Goal: Book appointment/travel/reservation

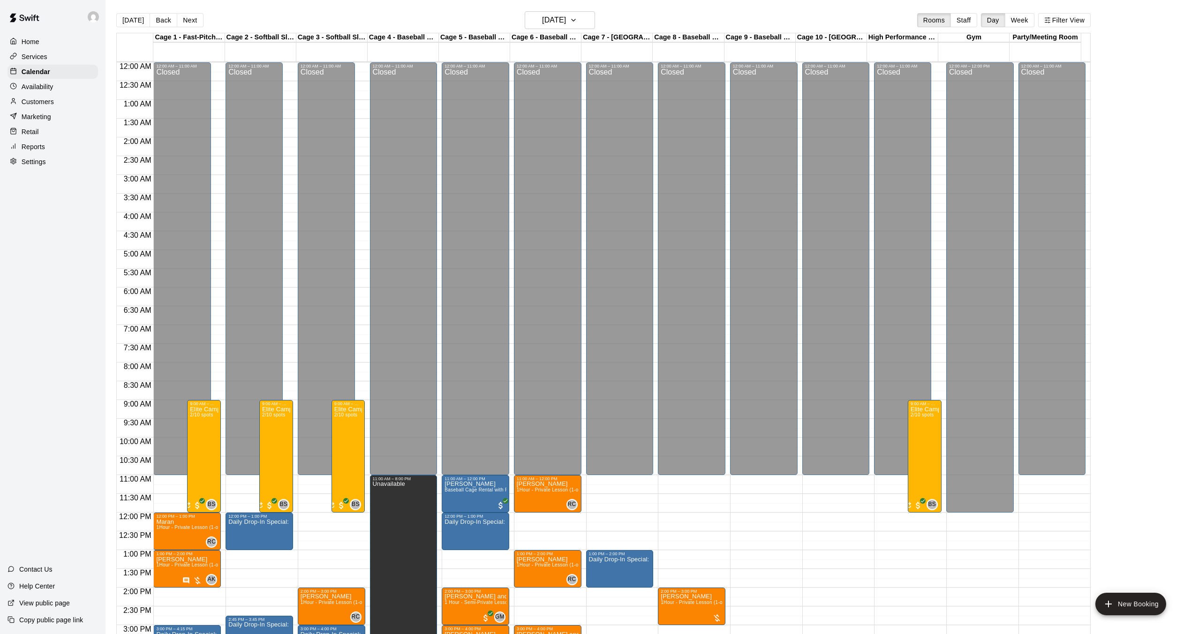
scroll to position [290, 0]
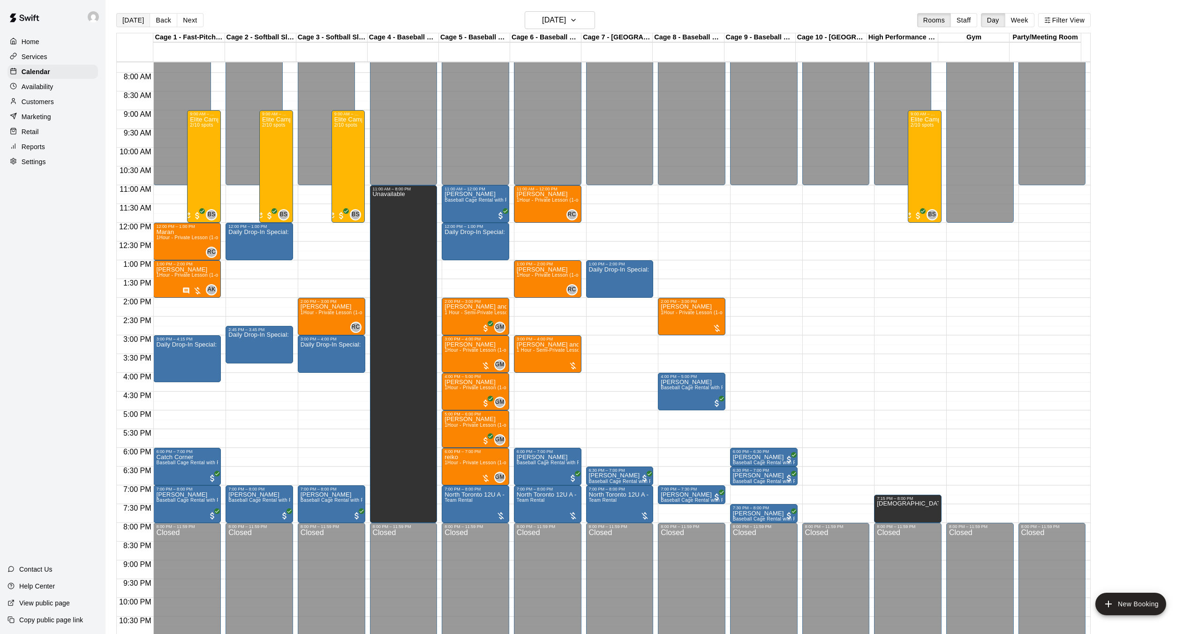
click at [134, 23] on button "[DATE]" at bounding box center [133, 20] width 34 height 14
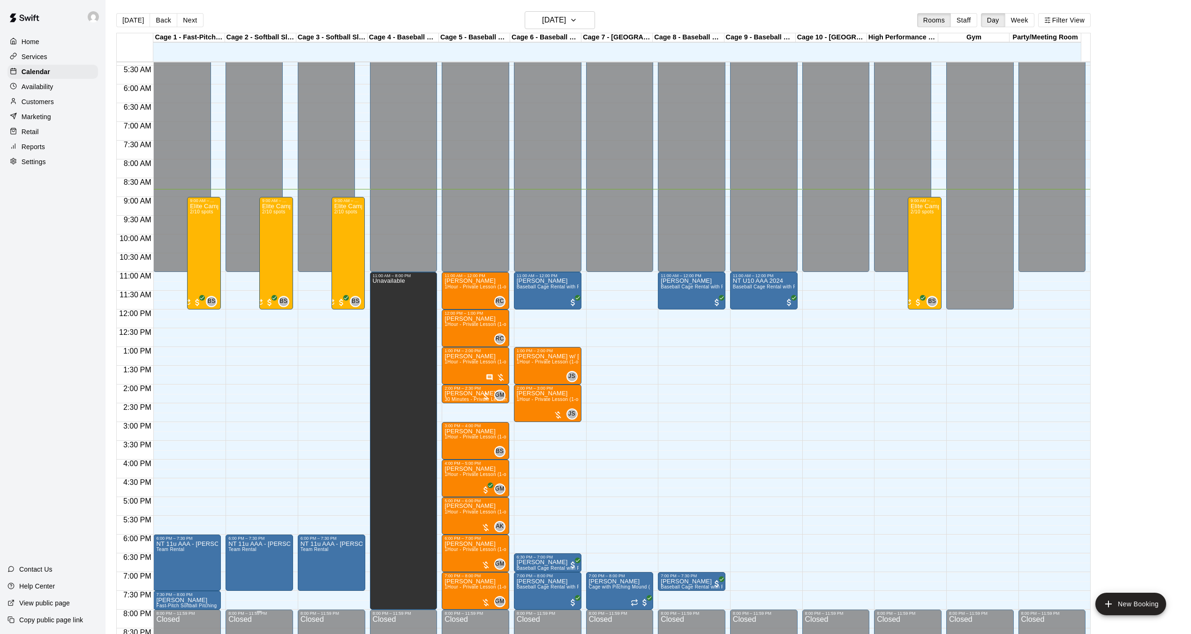
scroll to position [165, 0]
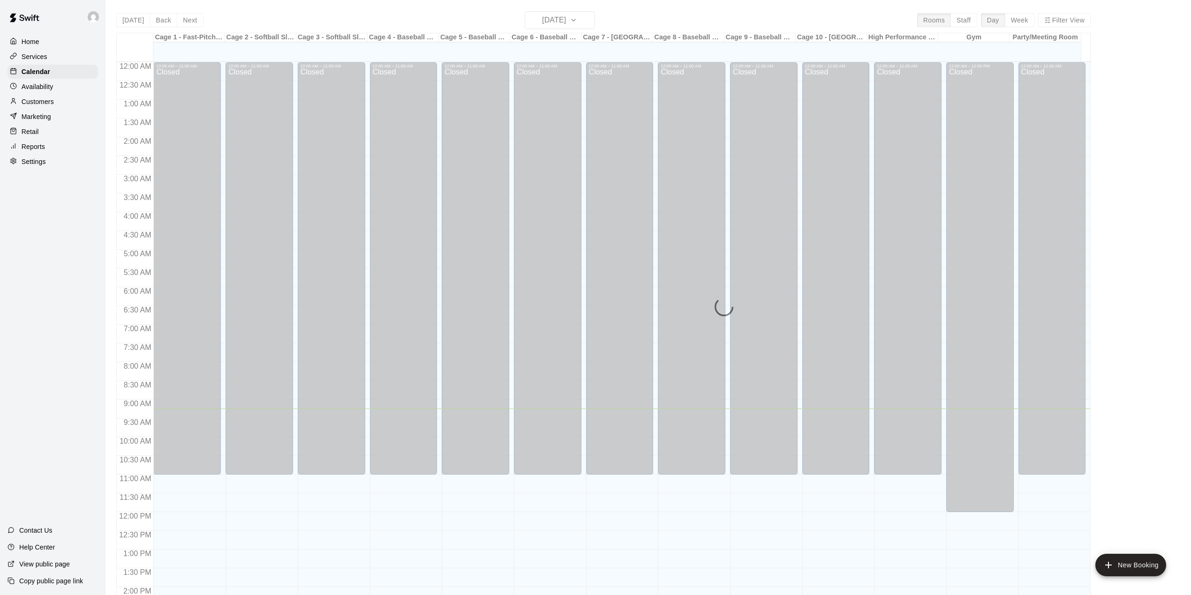
scroll to position [328, 0]
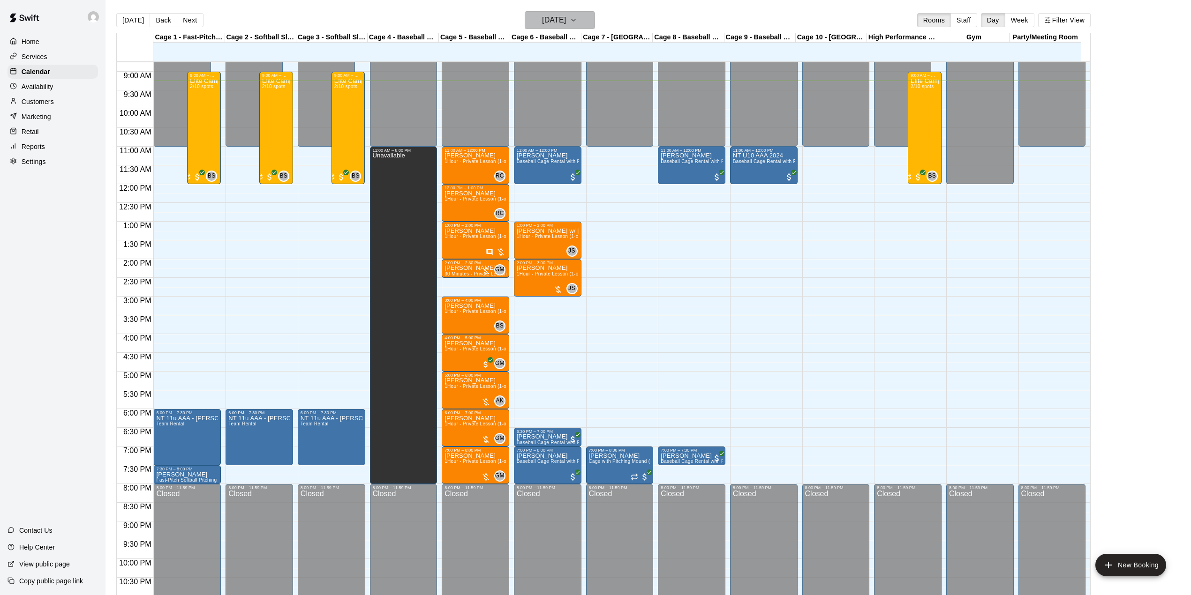
click at [566, 15] on h6 "[DATE]" at bounding box center [554, 20] width 24 height 13
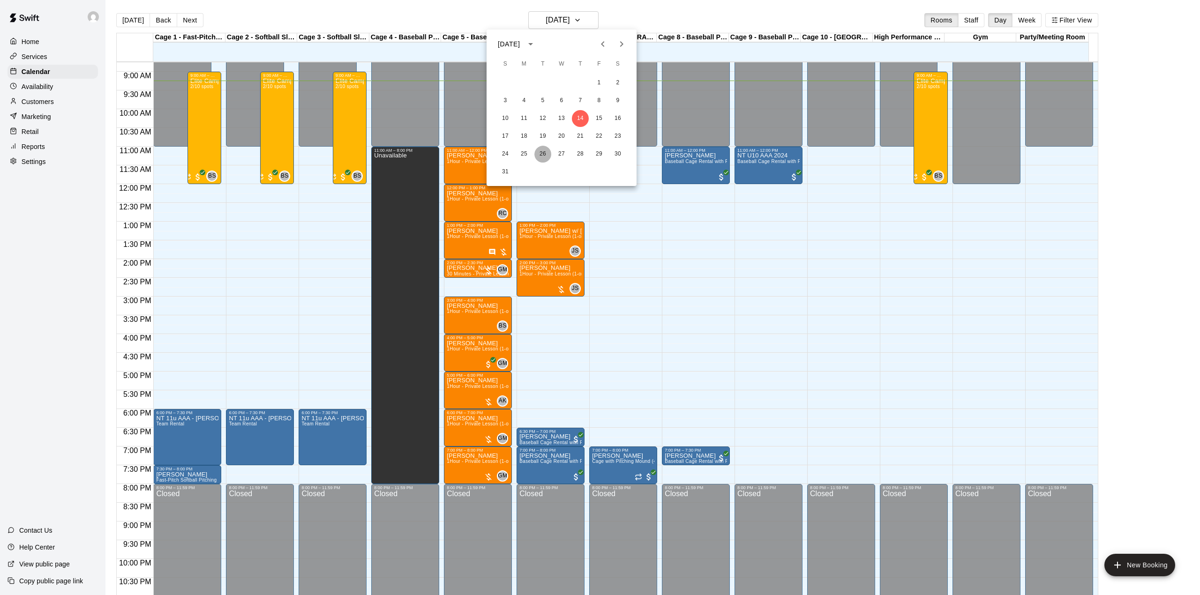
click at [543, 150] on button "26" at bounding box center [542, 154] width 17 height 17
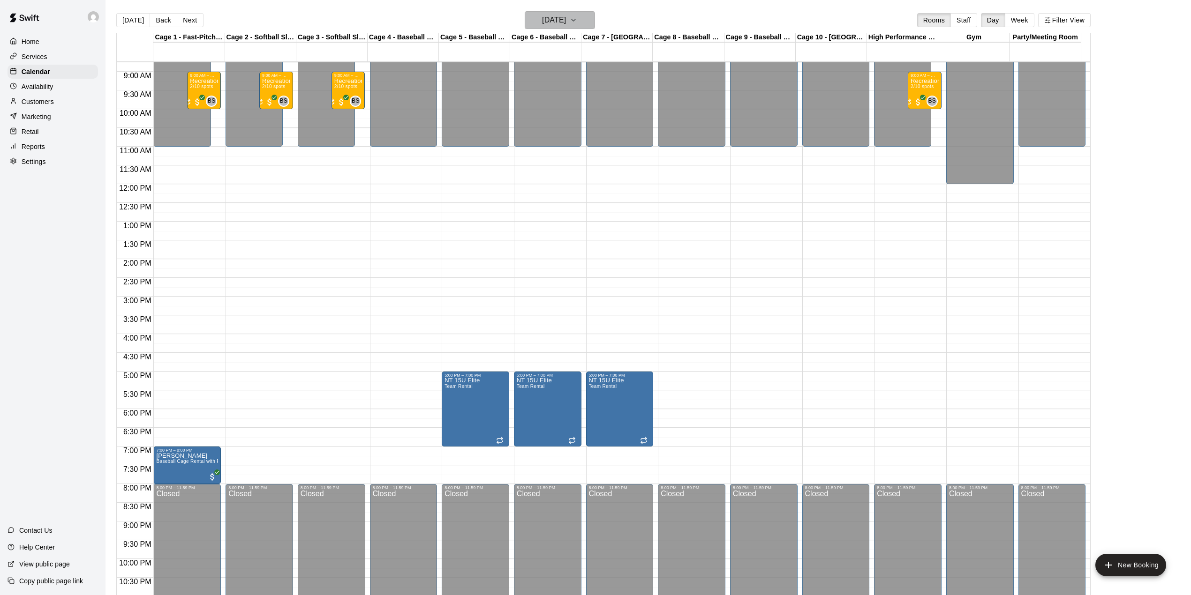
click at [566, 21] on h6 "Tuesday Aug 26" at bounding box center [554, 20] width 24 height 13
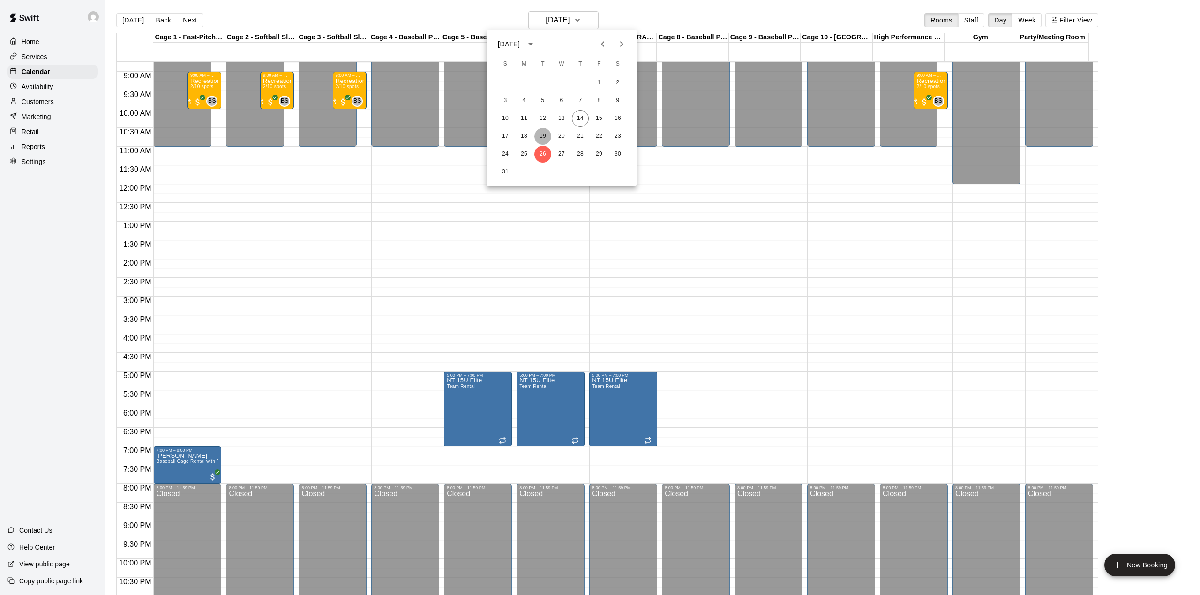
click at [540, 132] on button "19" at bounding box center [542, 136] width 17 height 17
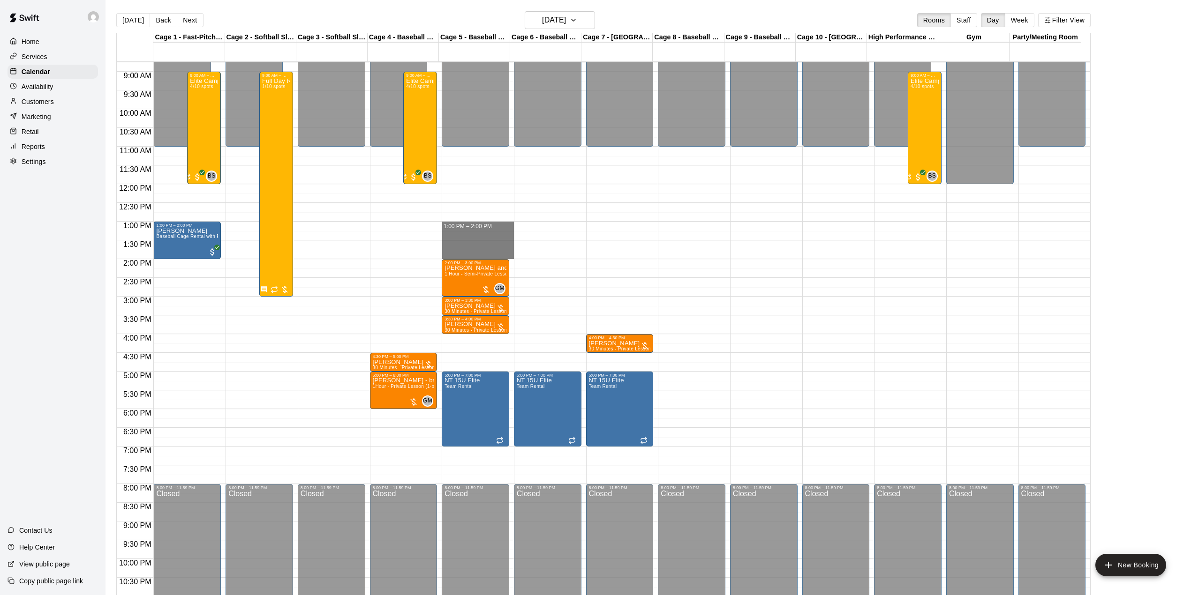
drag, startPoint x: 465, startPoint y: 227, endPoint x: 469, endPoint y: 255, distance: 27.8
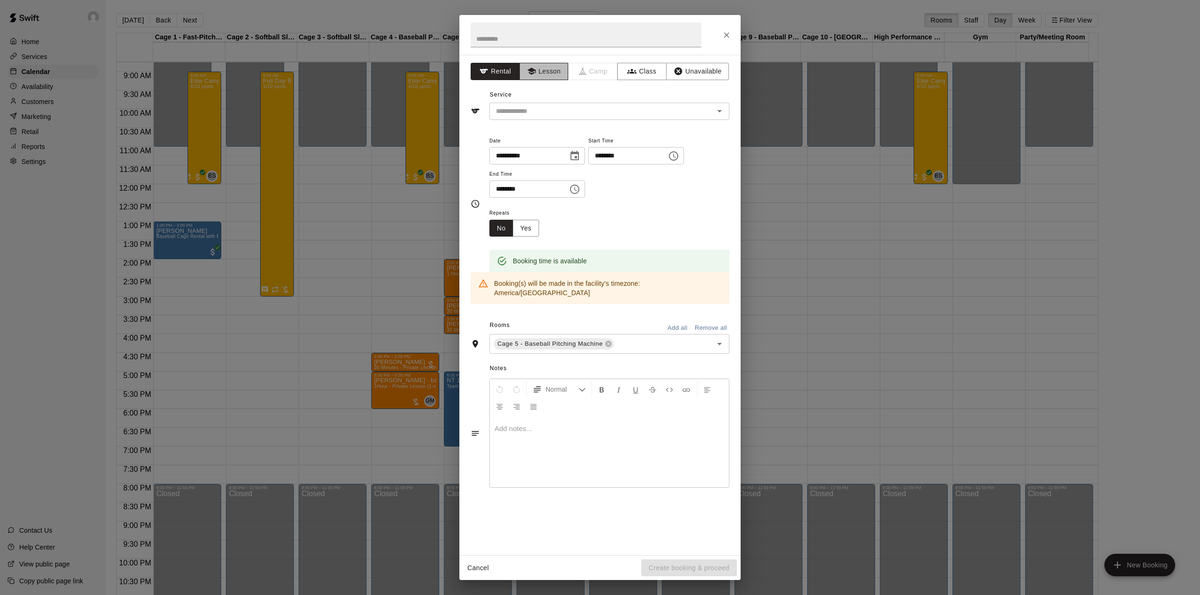
click at [538, 74] on button "Lesson" at bounding box center [543, 71] width 49 height 17
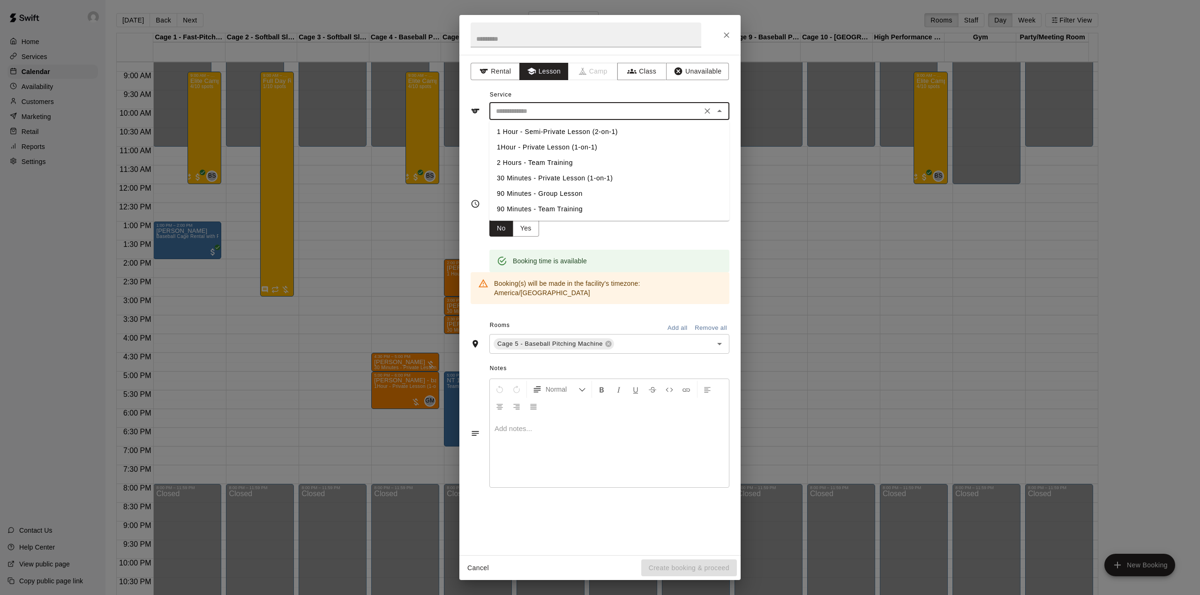
click at [542, 109] on input "text" at bounding box center [595, 111] width 207 height 12
click at [547, 132] on li "1 Hour - Semi-Private Lesson (2-on-1)" at bounding box center [609, 131] width 240 height 15
type input "**********"
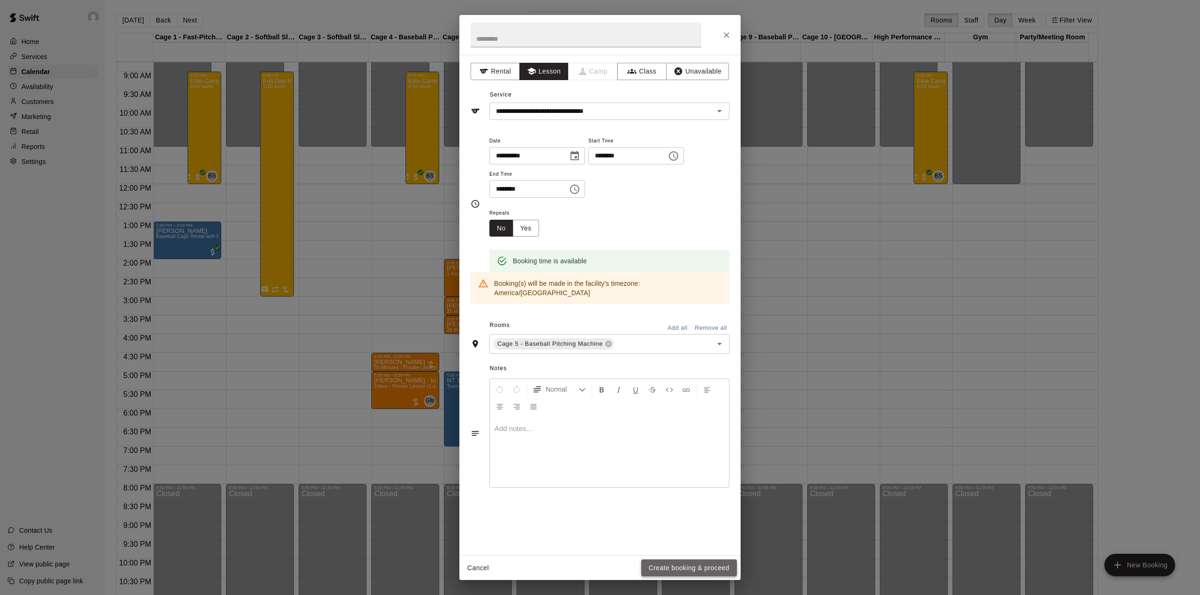
click at [692, 568] on button "Create booking & proceed" at bounding box center [689, 568] width 96 height 17
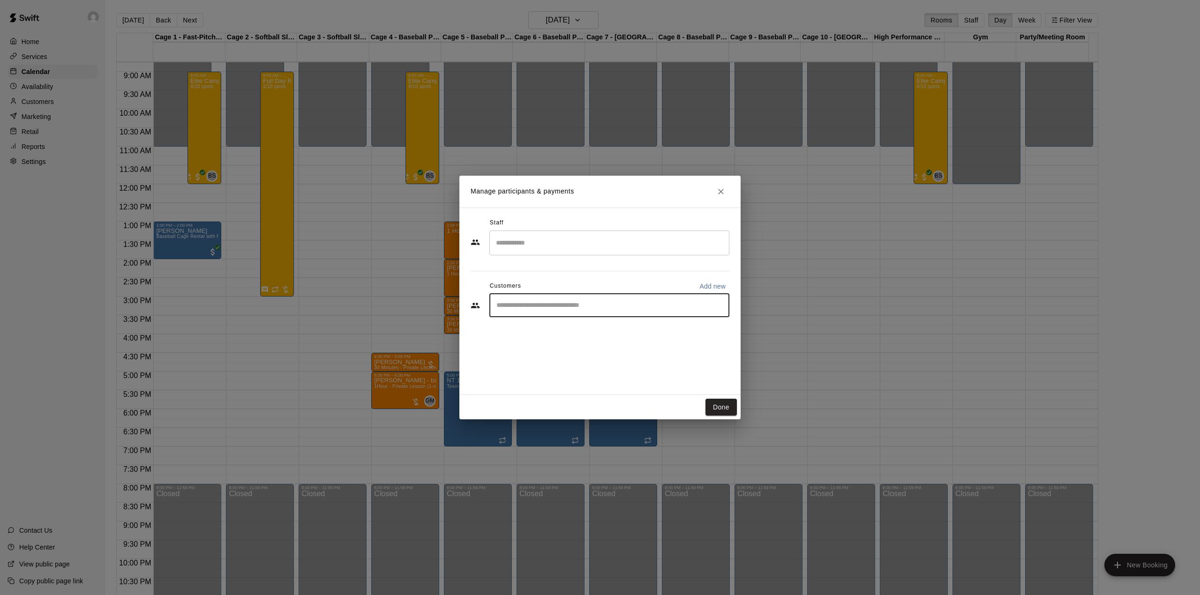
click at [559, 306] on input "Start typing to search customers..." at bounding box center [610, 305] width 232 height 9
click at [713, 284] on p "Add new" at bounding box center [712, 286] width 26 height 9
select select "**"
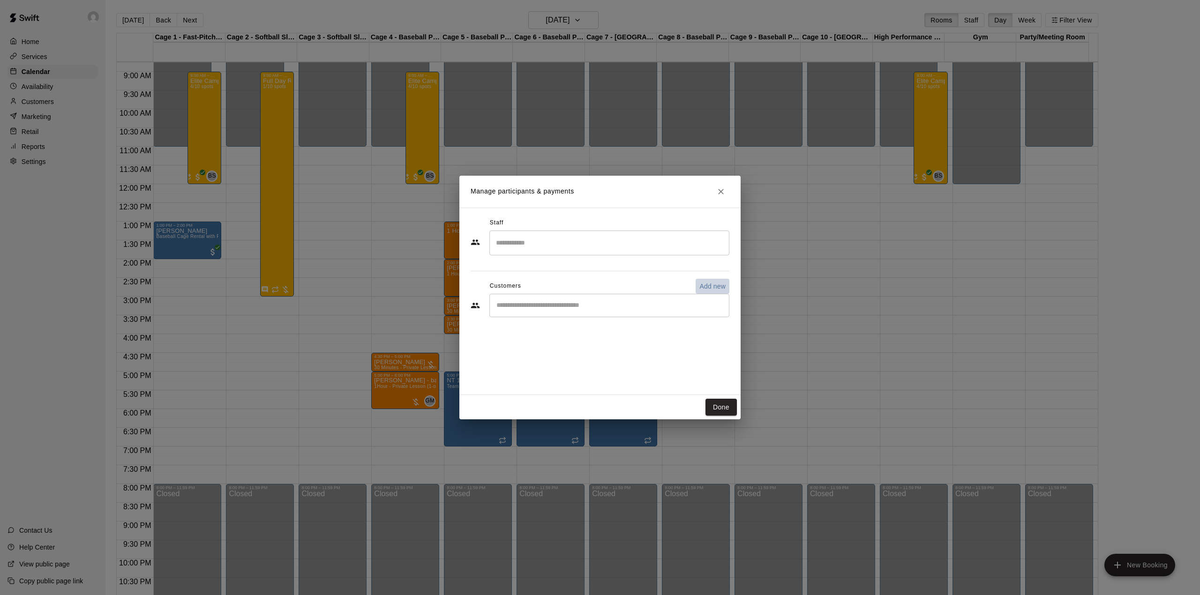
select select "**"
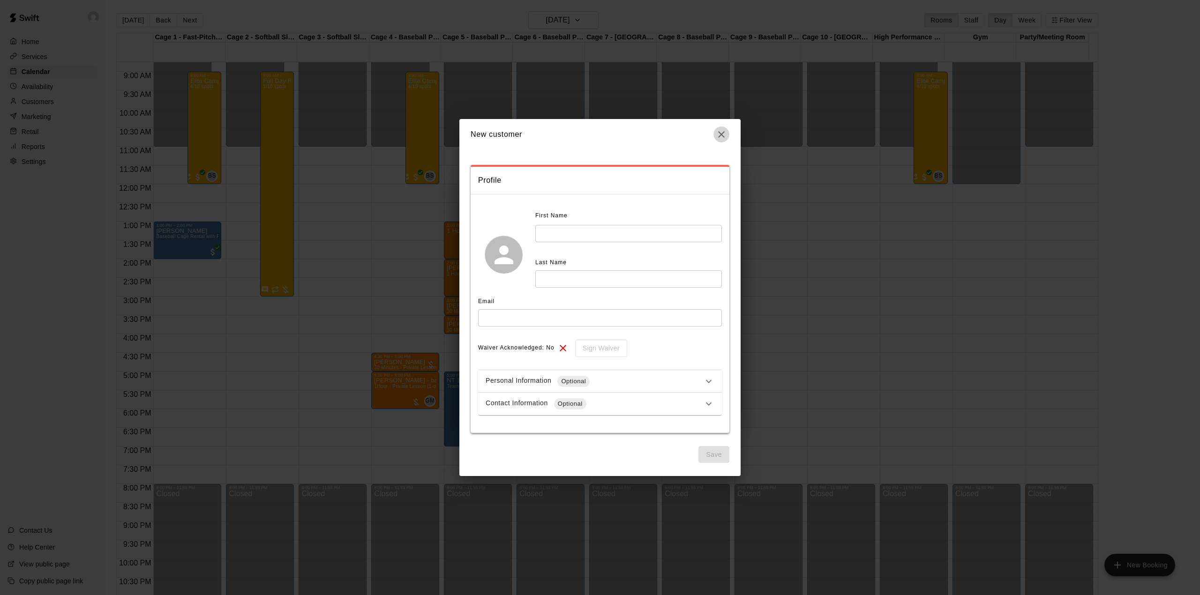
click at [717, 130] on icon "button" at bounding box center [721, 134] width 11 height 11
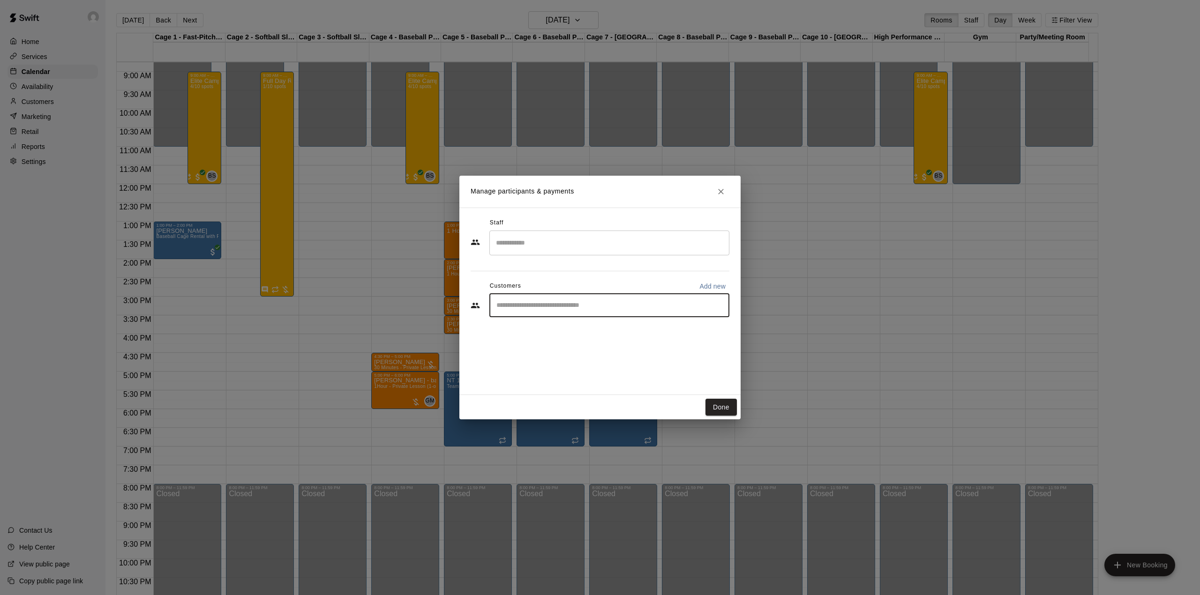
click at [591, 306] on input "Start typing to search customers..." at bounding box center [610, 305] width 232 height 9
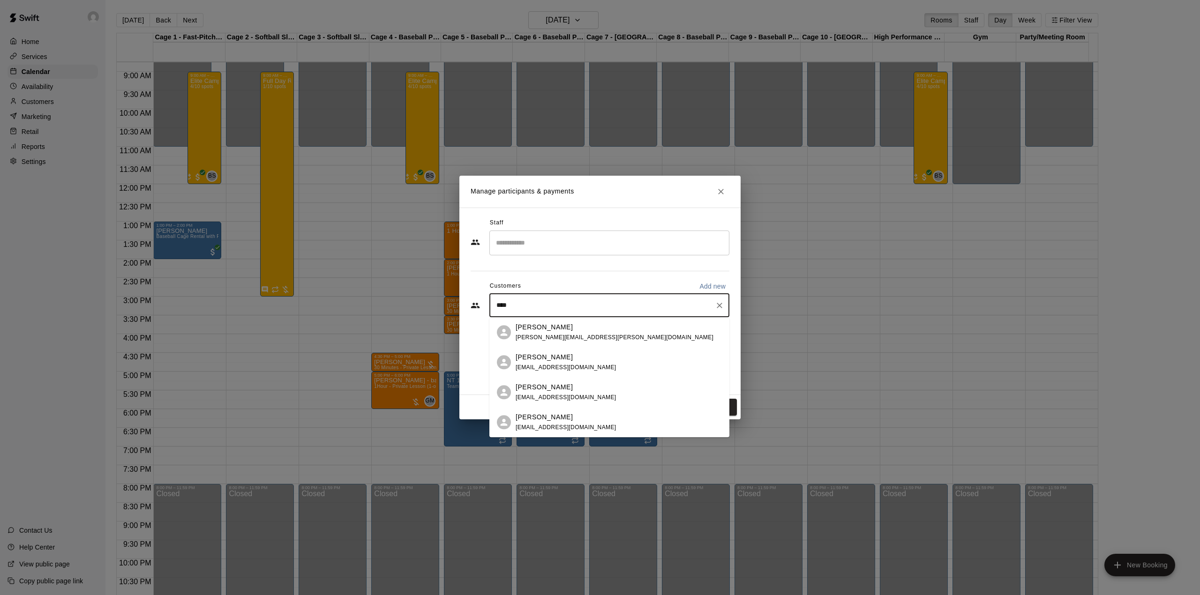
type input "*****"
click at [552, 330] on p "ramona persaud" at bounding box center [544, 327] width 57 height 10
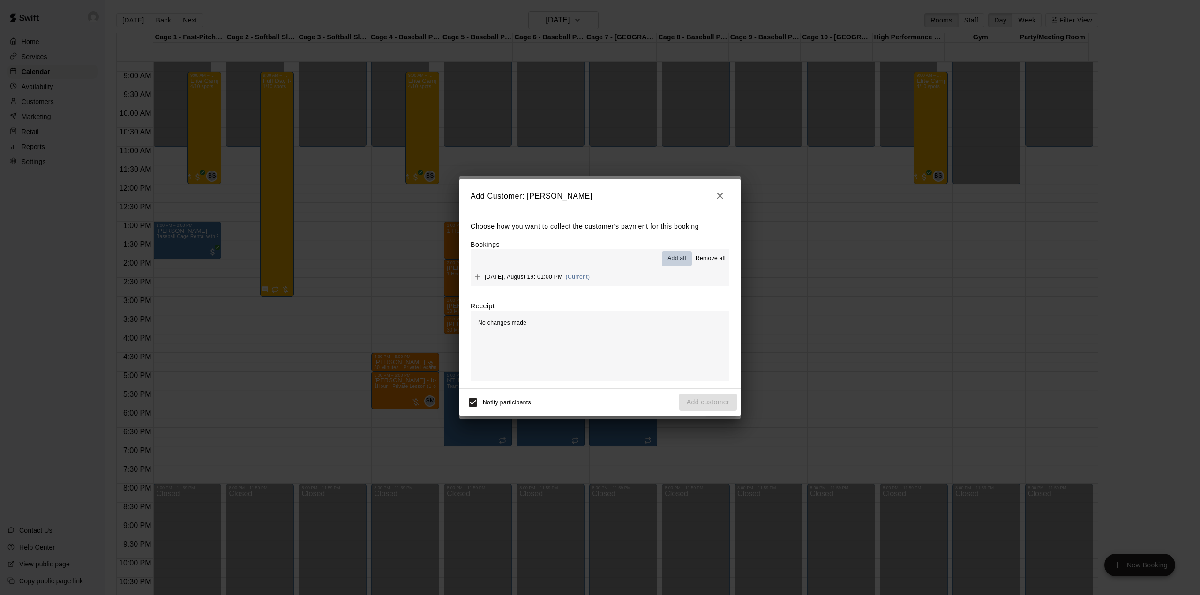
click at [670, 257] on span "Add all" at bounding box center [676, 258] width 19 height 9
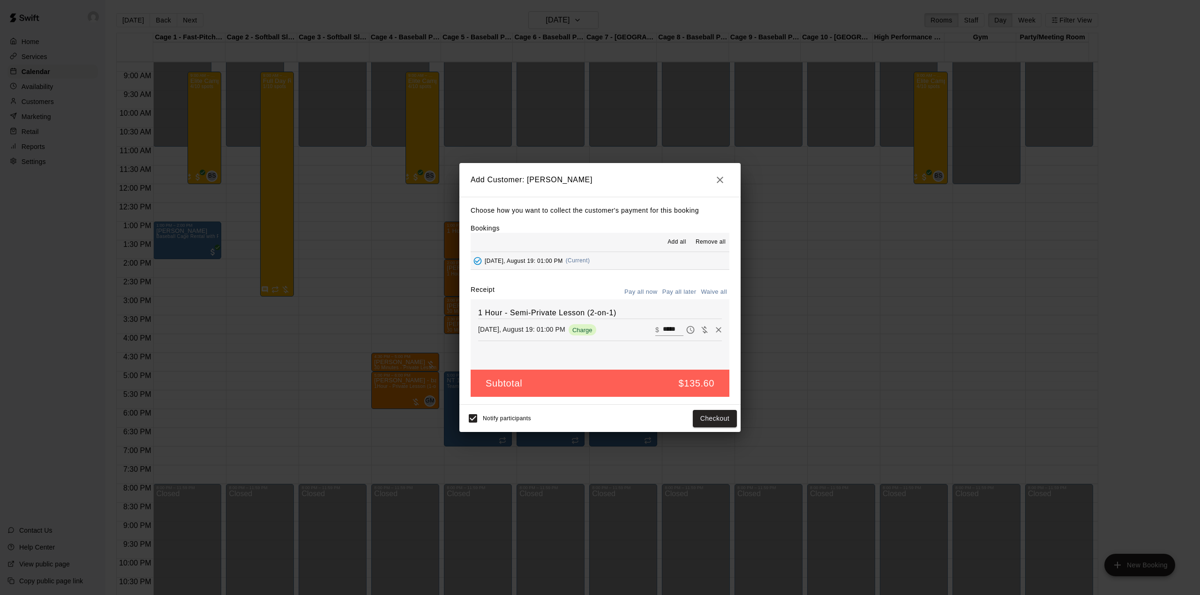
click at [680, 292] on button "Pay all later" at bounding box center [679, 292] width 39 height 15
click at [705, 419] on button "Add customer" at bounding box center [708, 418] width 58 height 17
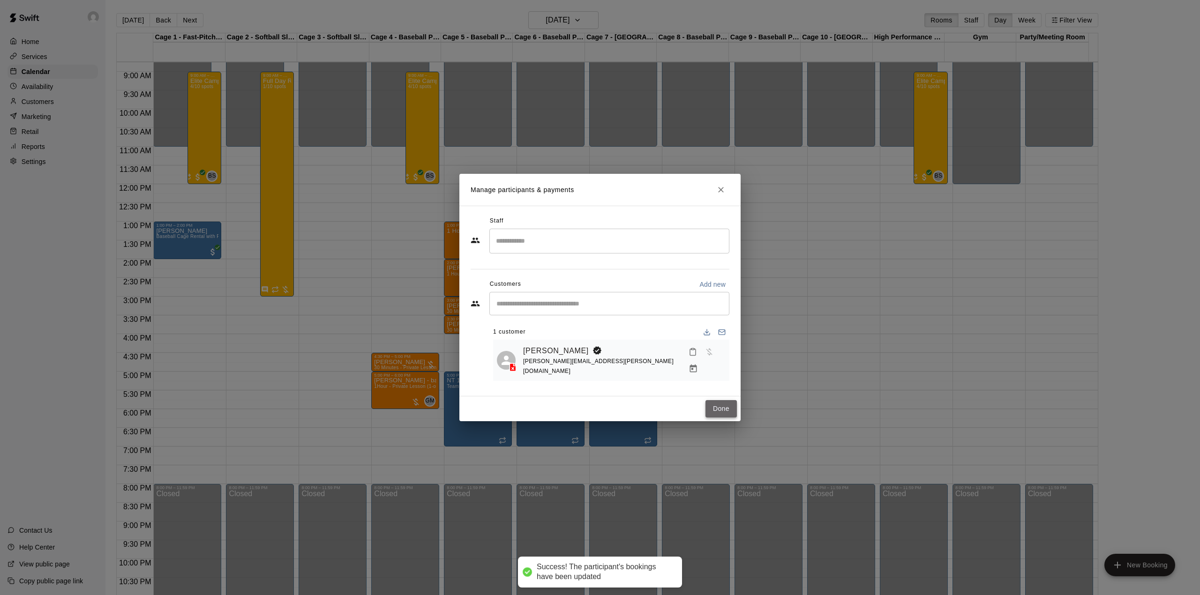
click at [716, 402] on button "Done" at bounding box center [720, 408] width 31 height 17
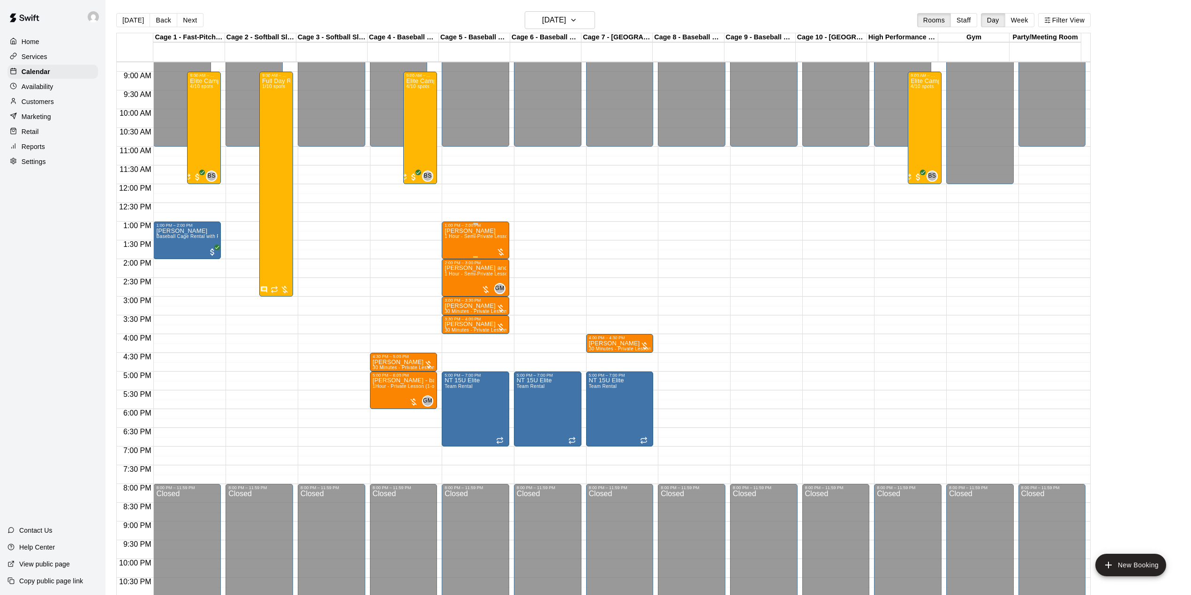
click at [474, 242] on div "ramona persaud 1 Hour - Semi-Private Lesson (2-on-1)" at bounding box center [475, 525] width 62 height 595
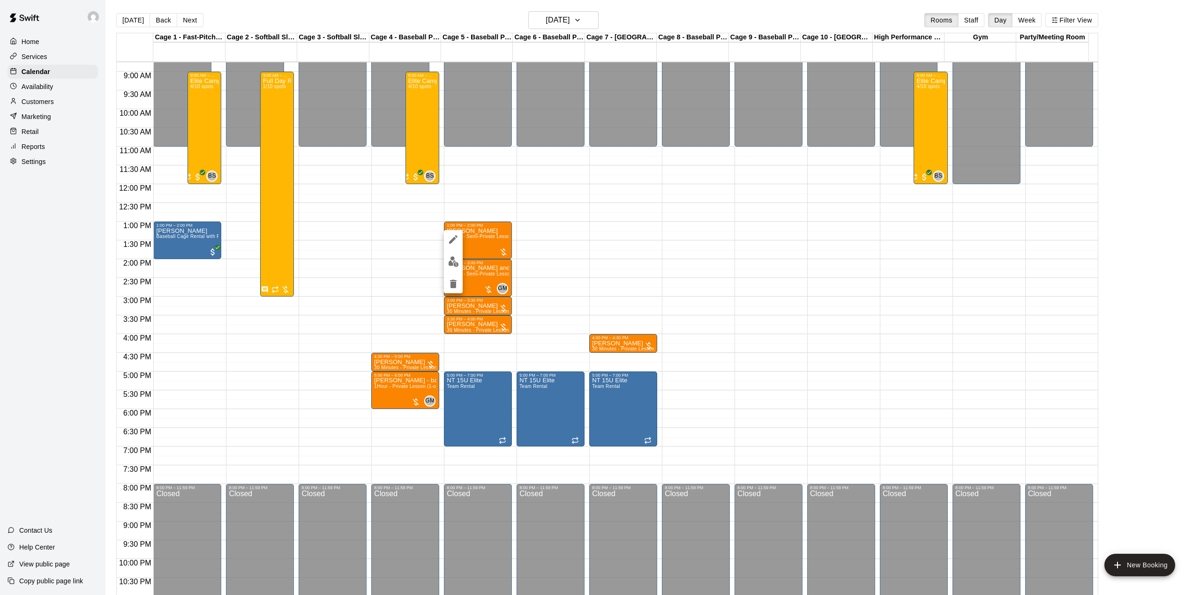
click at [488, 240] on div at bounding box center [600, 297] width 1200 height 595
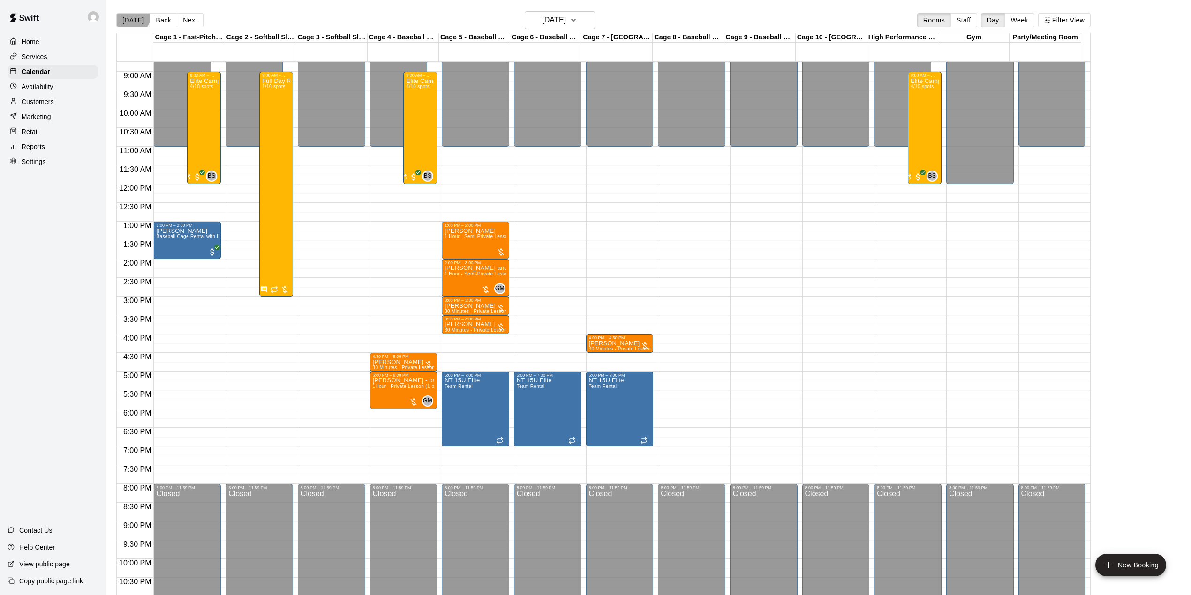
click at [130, 15] on button "[DATE]" at bounding box center [133, 20] width 34 height 14
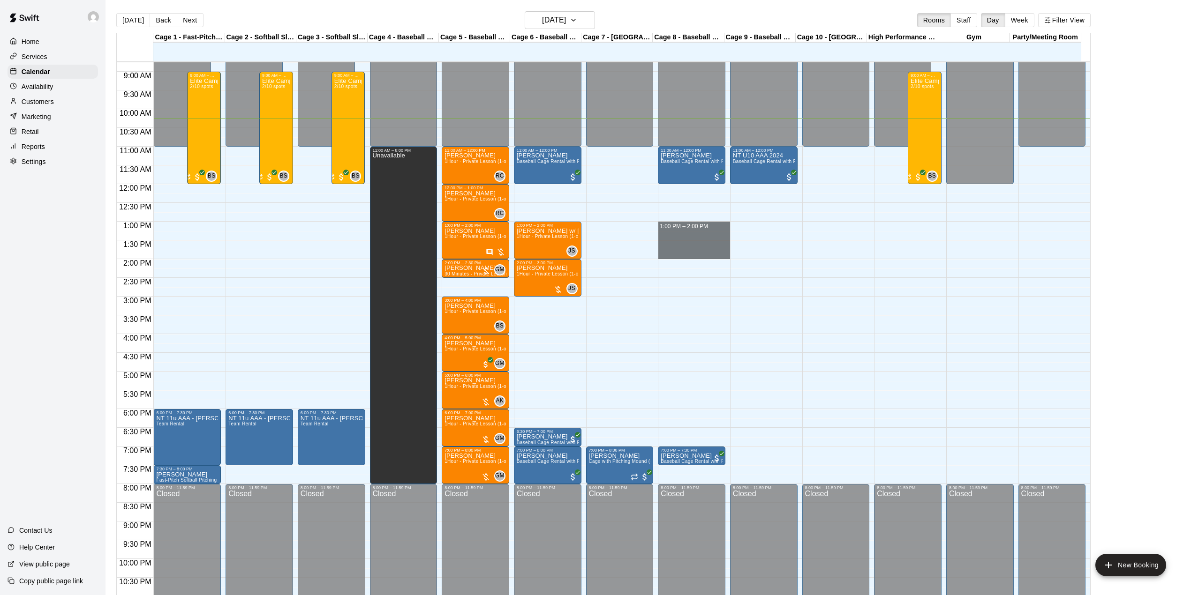
drag, startPoint x: 681, startPoint y: 227, endPoint x: 682, endPoint y: 255, distance: 28.1
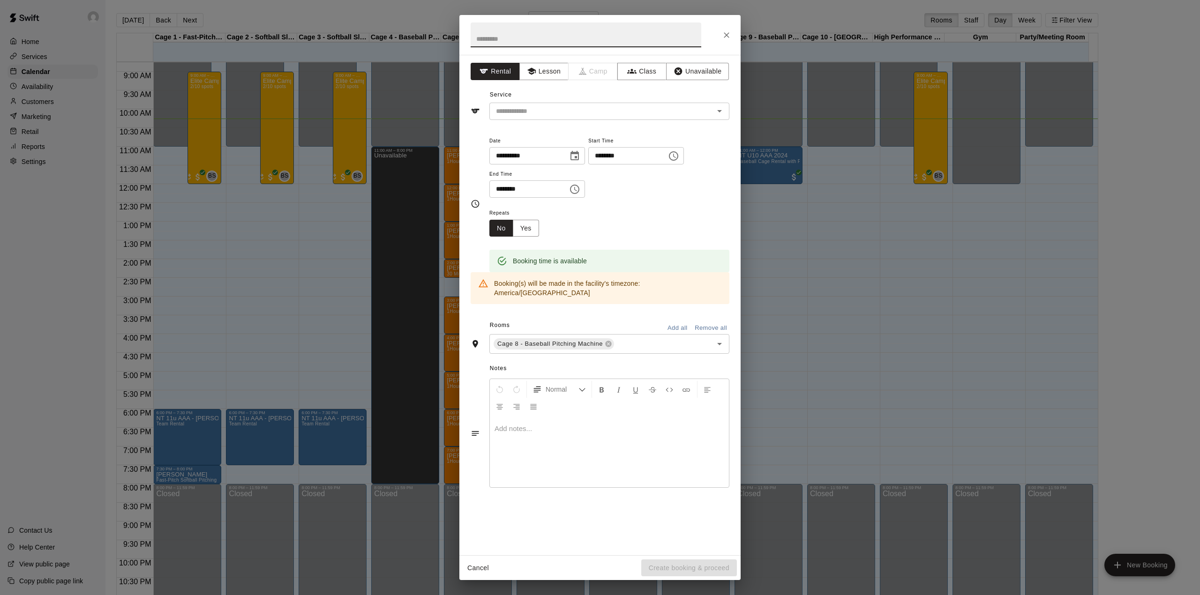
click at [555, 40] on input "text" at bounding box center [586, 34] width 231 height 25
type input "**********"
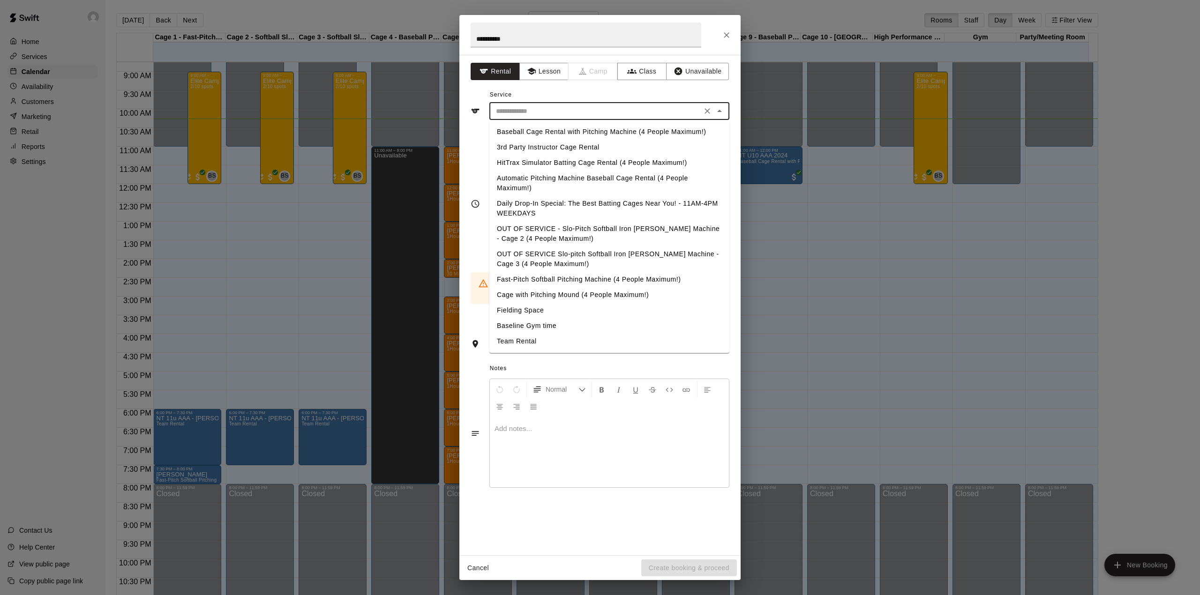
click at [577, 106] on input "text" at bounding box center [595, 111] width 207 height 12
click at [602, 132] on li "Baseball Cage Rental with Pitching Machine (4 People Maximum!)" at bounding box center [609, 131] width 240 height 15
type input "**********"
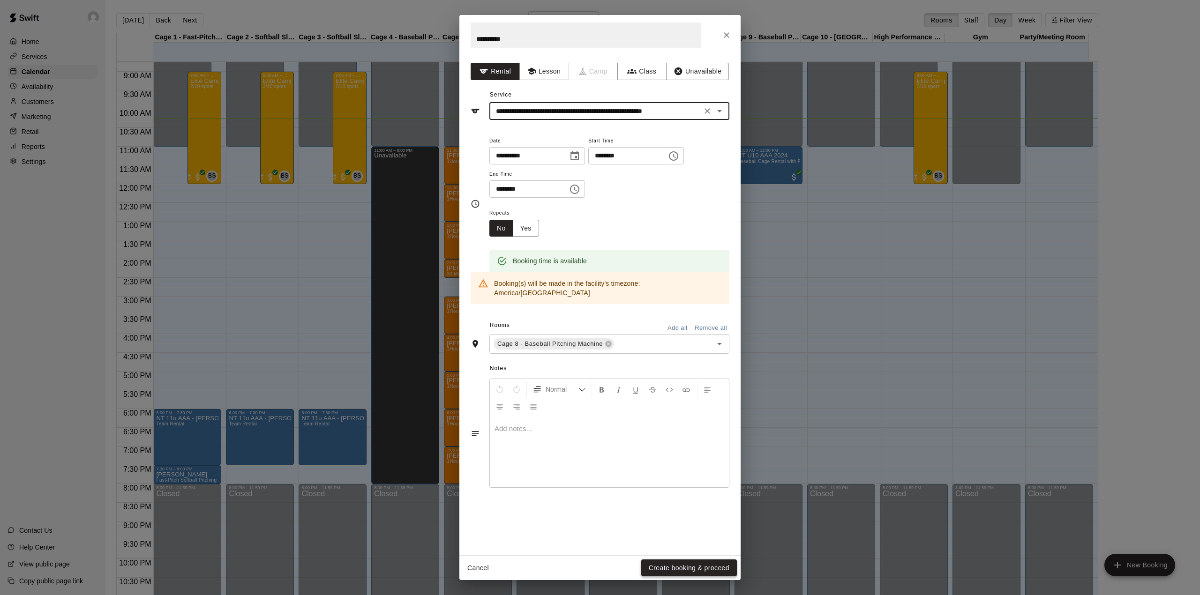
click at [707, 563] on button "Create booking & proceed" at bounding box center [689, 568] width 96 height 17
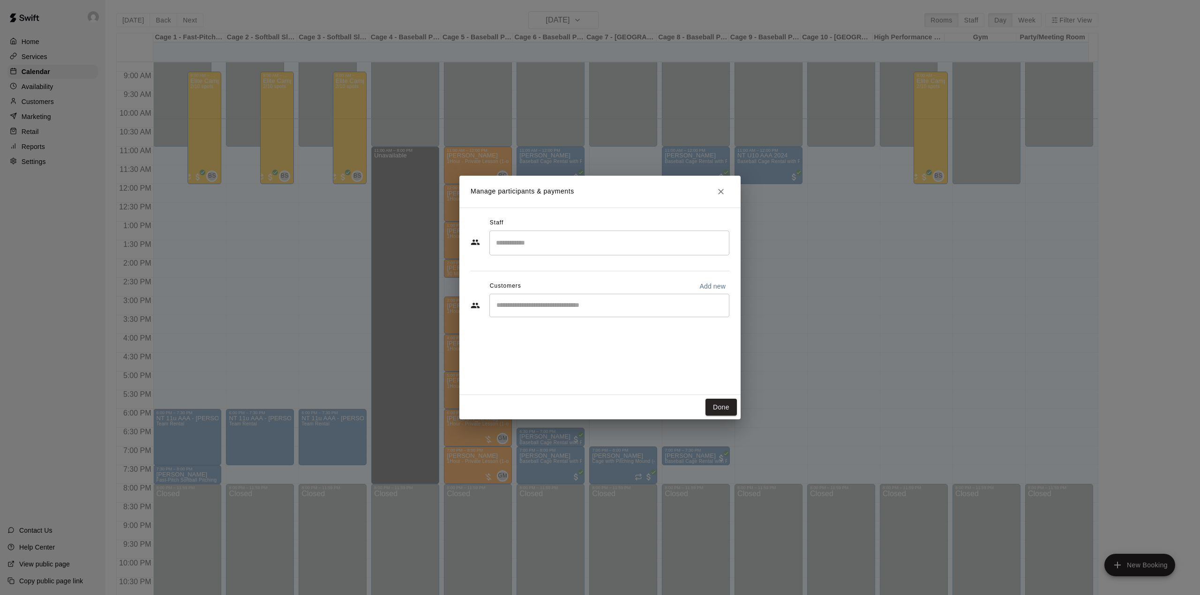
click at [716, 404] on button "Done" at bounding box center [720, 407] width 31 height 17
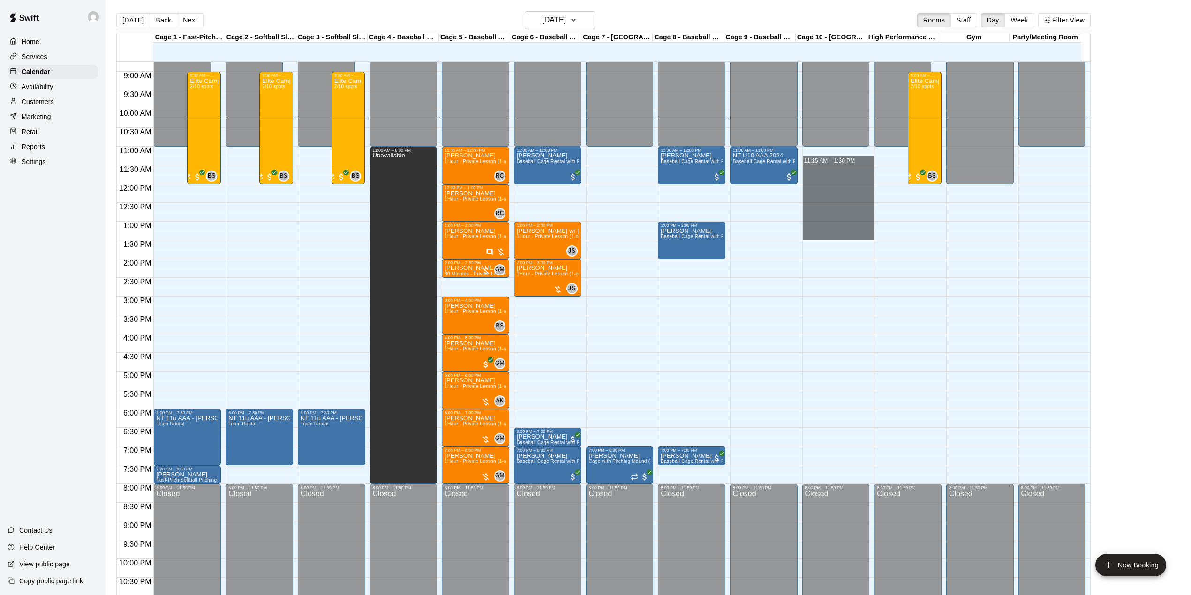
drag, startPoint x: 835, startPoint y: 152, endPoint x: 844, endPoint y: 232, distance: 81.1
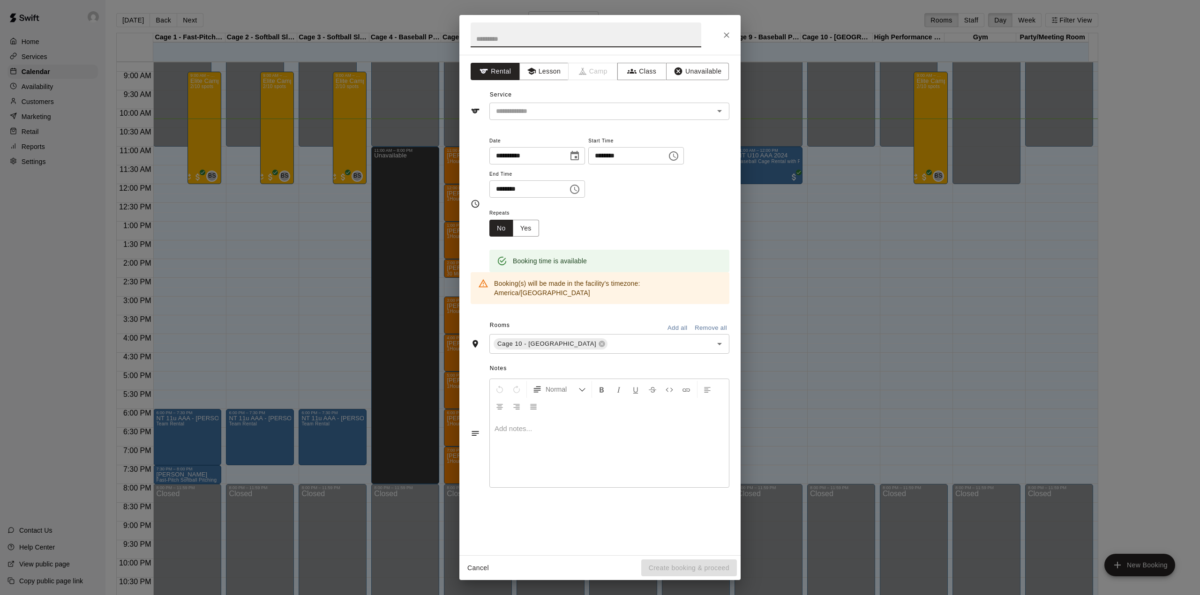
click at [951, 267] on div "**********" at bounding box center [600, 297] width 1200 height 595
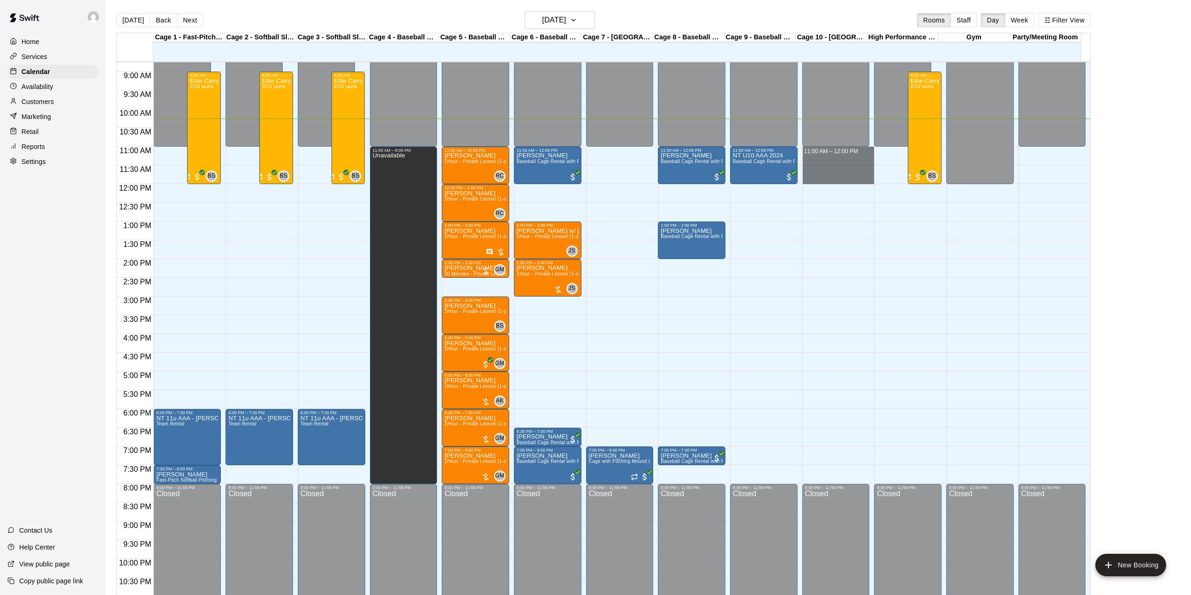
drag, startPoint x: 820, startPoint y: 150, endPoint x: 829, endPoint y: 184, distance: 34.5
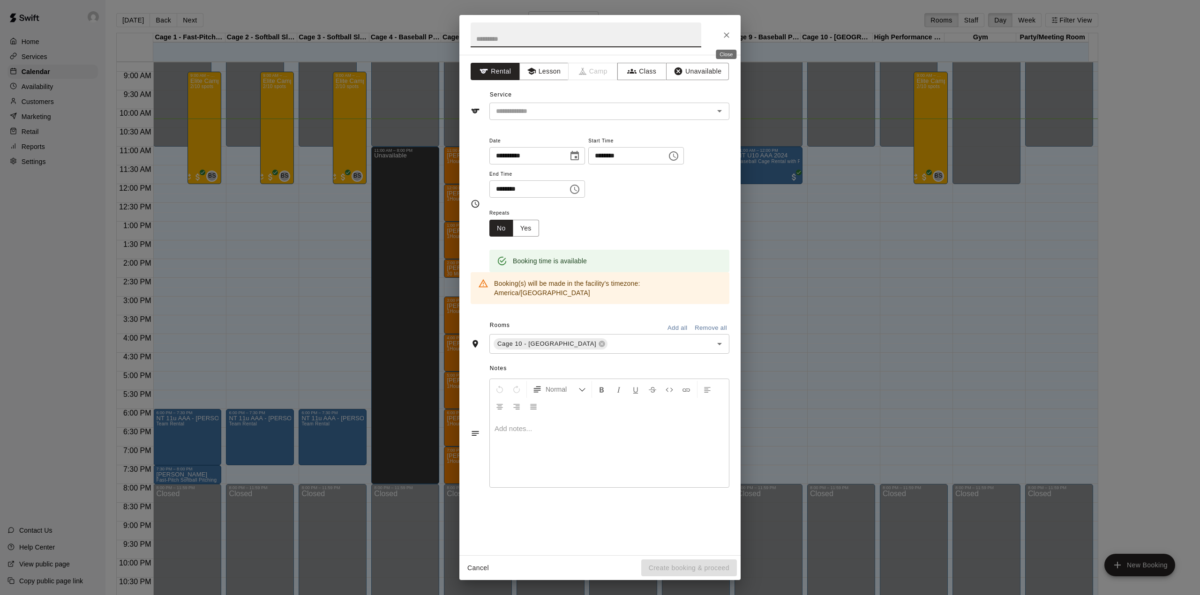
drag, startPoint x: 722, startPoint y: 36, endPoint x: 357, endPoint y: 139, distance: 379.9
click at [723, 37] on icon "Close" at bounding box center [726, 34] width 9 height 9
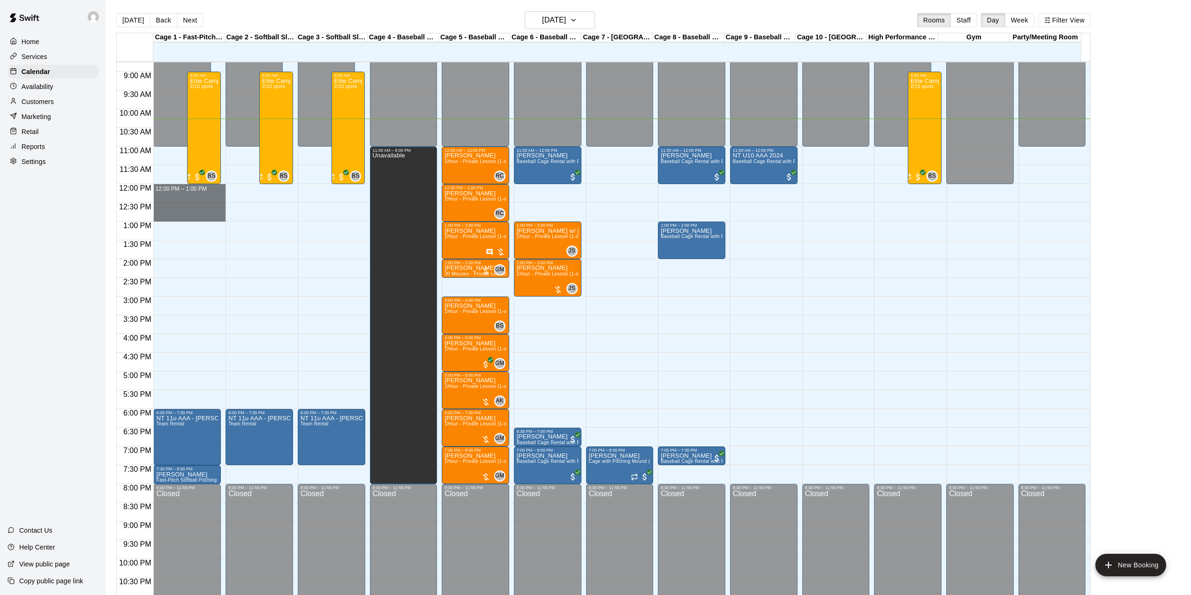
drag, startPoint x: 207, startPoint y: 189, endPoint x: 214, endPoint y: 217, distance: 29.0
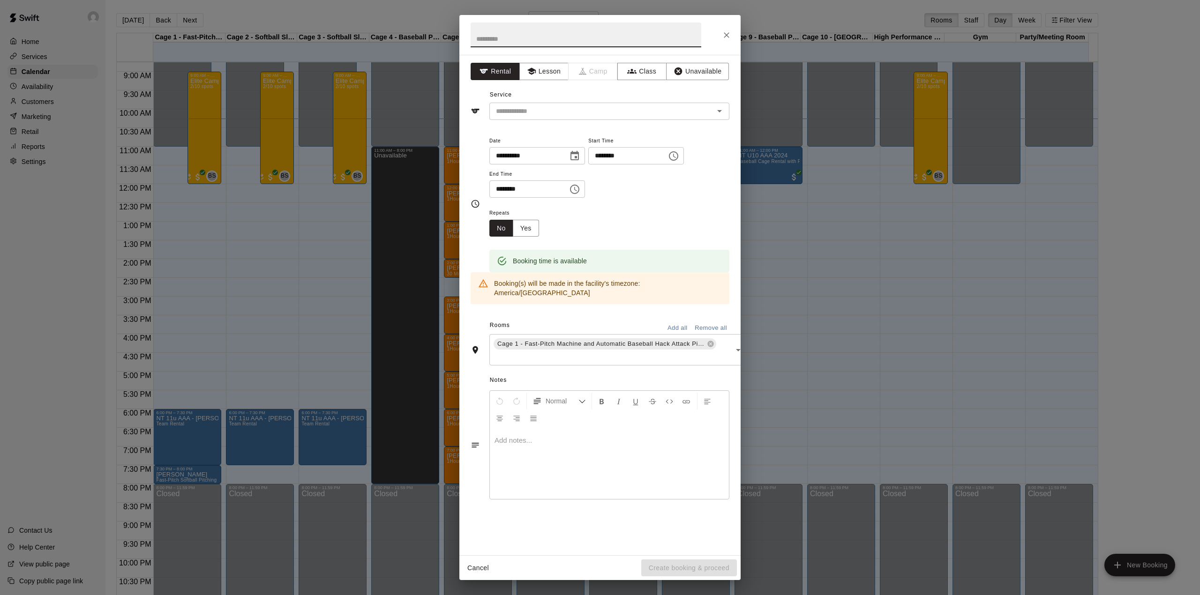
click at [623, 100] on div "Service ​" at bounding box center [600, 104] width 259 height 32
click at [615, 113] on input "text" at bounding box center [595, 111] width 207 height 12
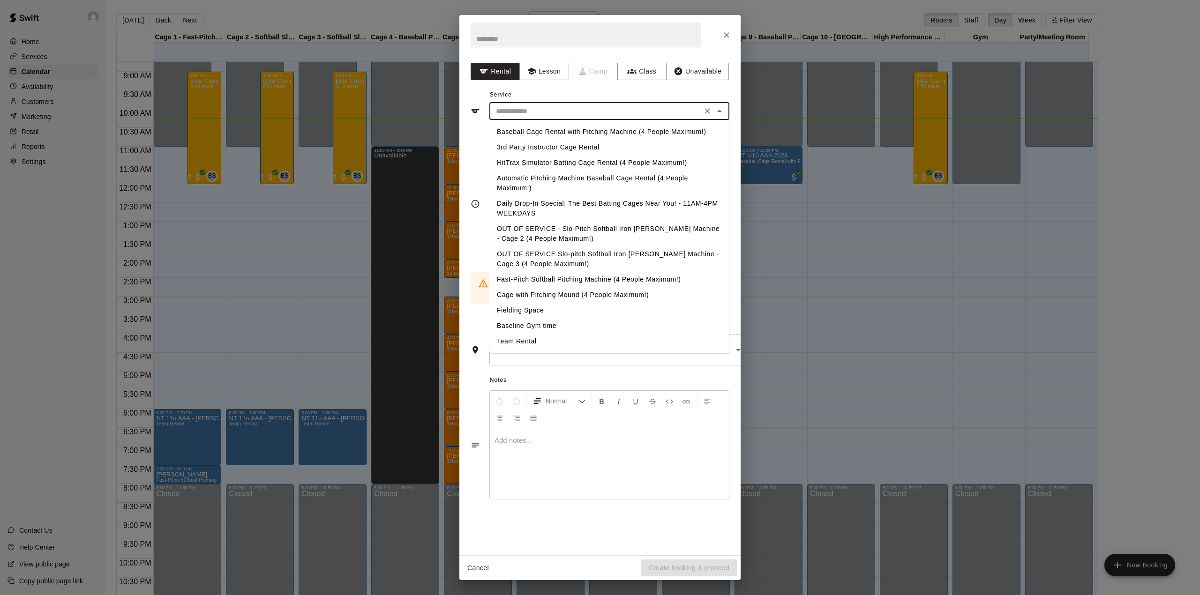
click at [615, 132] on li "Baseball Cage Rental with Pitching Machine (4 People Maximum!)" at bounding box center [609, 131] width 240 height 15
type input "**********"
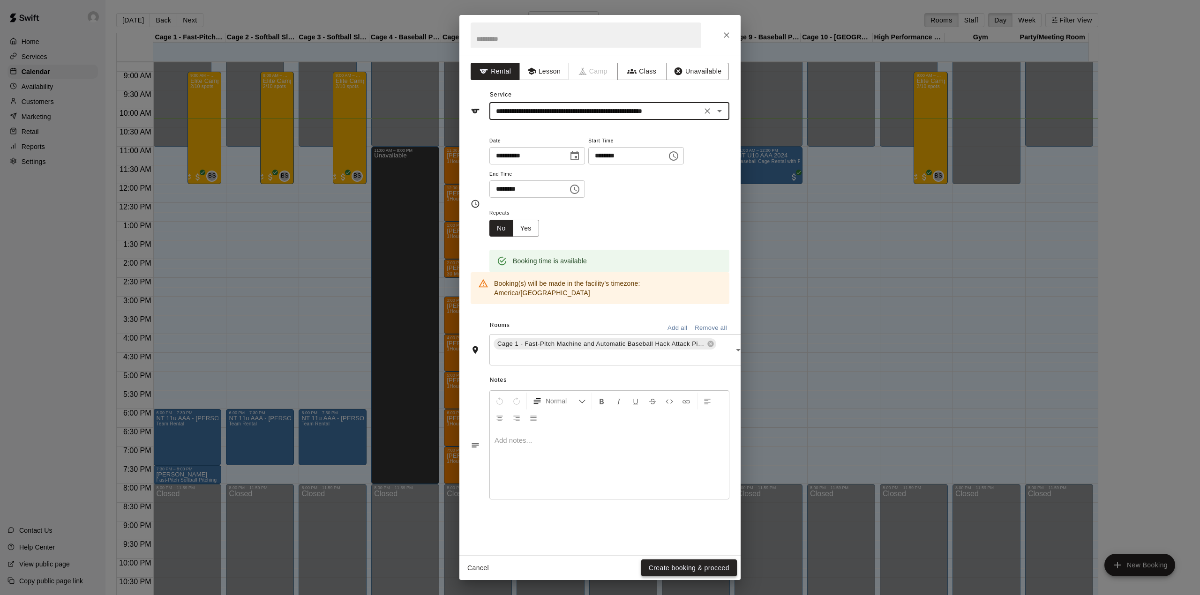
click at [648, 570] on button "Create booking & proceed" at bounding box center [689, 568] width 96 height 17
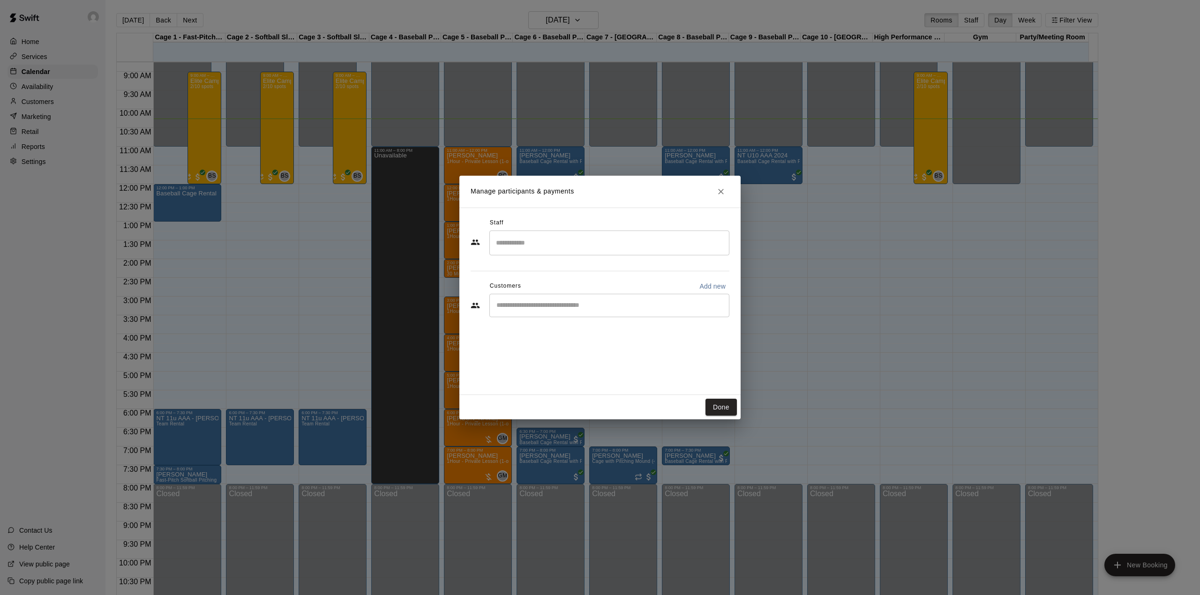
click at [554, 304] on input "Start typing to search customers..." at bounding box center [610, 305] width 232 height 9
type input "****"
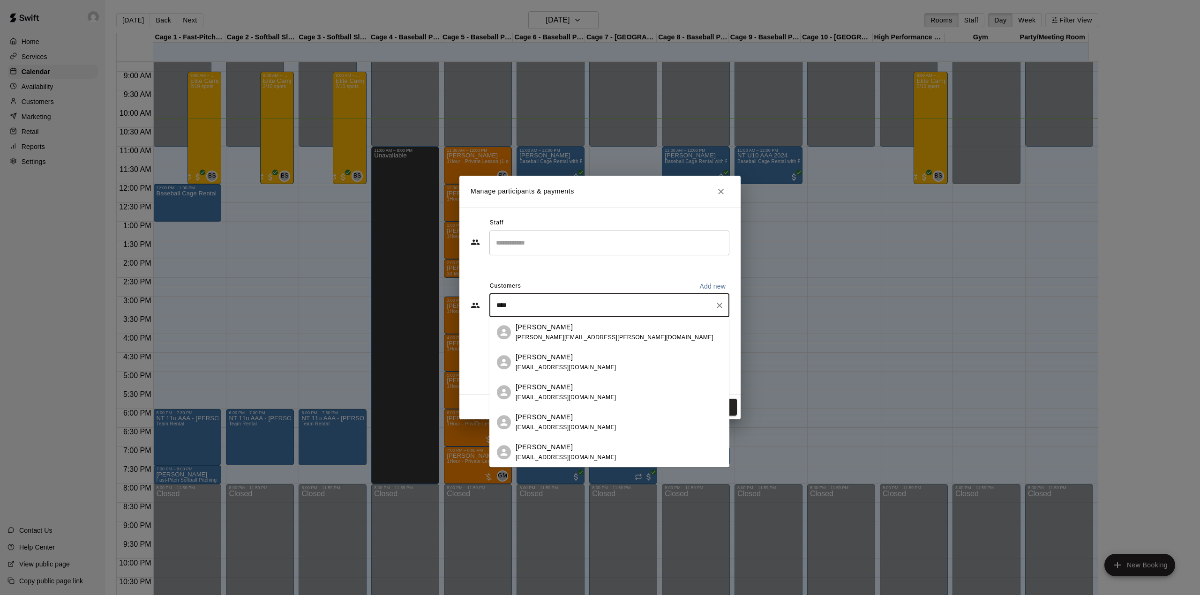
click at [565, 395] on span "herblau13@hotmail.com" at bounding box center [566, 397] width 101 height 7
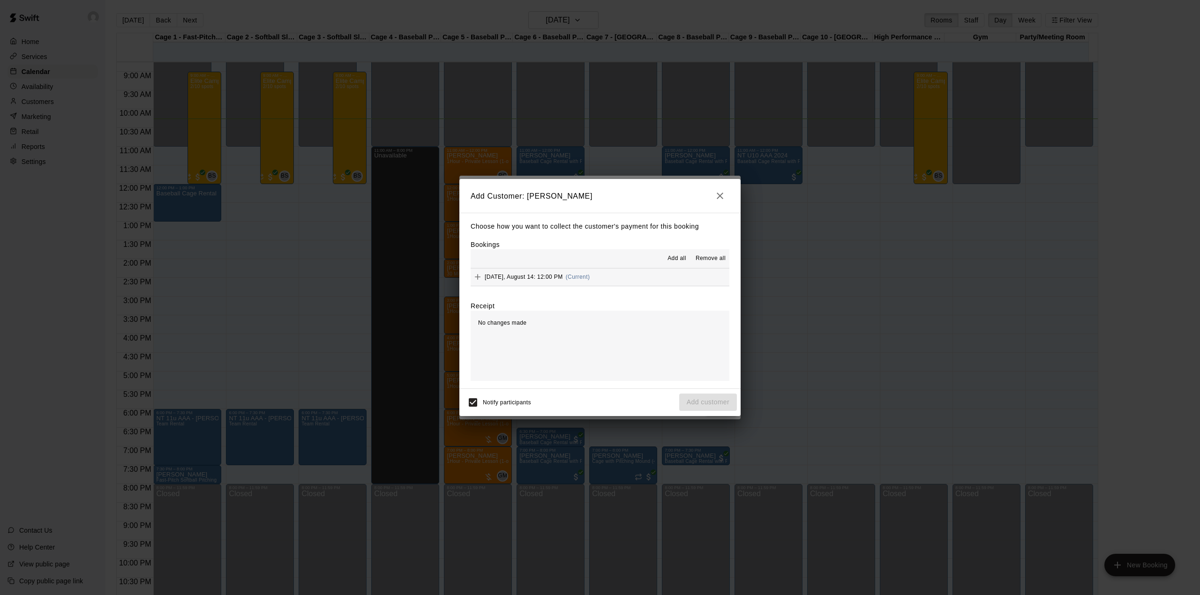
click at [672, 255] on span "Add all" at bounding box center [676, 258] width 19 height 9
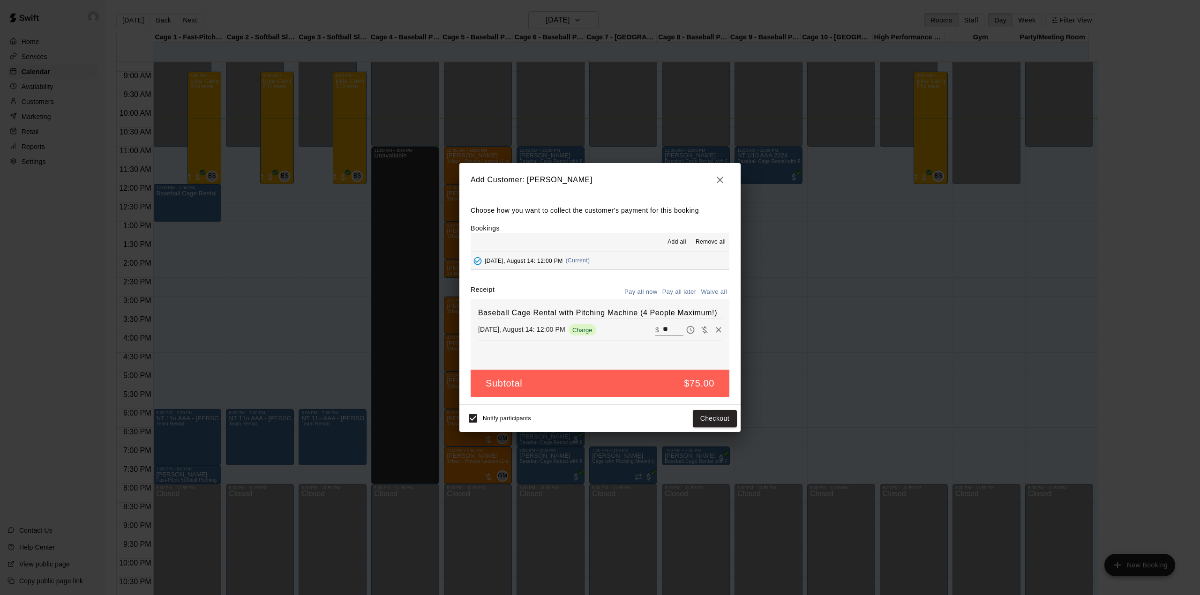
click at [713, 292] on button "Waive all" at bounding box center [713, 292] width 31 height 15
type input "*"
click at [704, 422] on button "Add customer" at bounding box center [708, 418] width 58 height 17
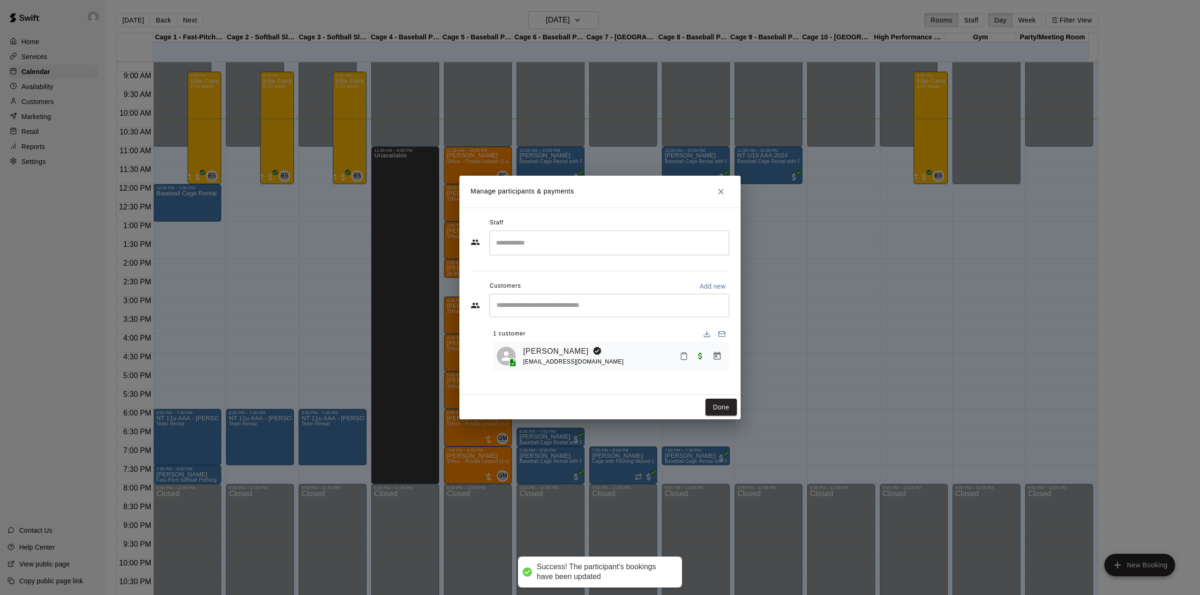
click at [203, 227] on div "Manage participants & payments Staff ​ Customers Add new ​ 1 customer Herb Lau …" at bounding box center [600, 297] width 1200 height 595
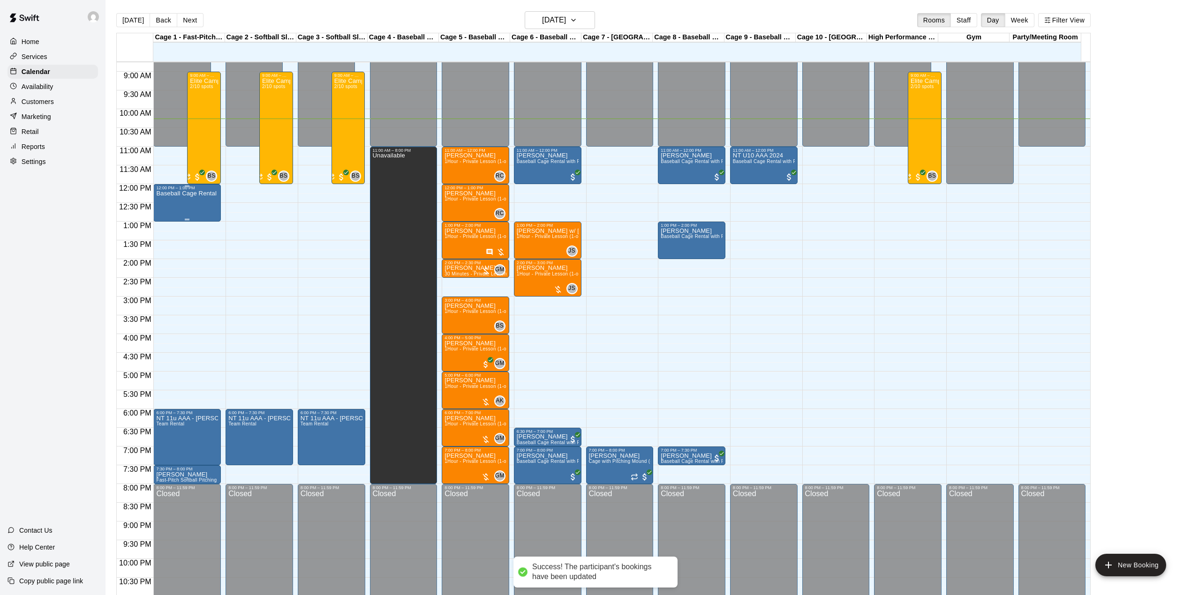
click at [202, 207] on div "Baseball Cage Rental with Pitching Machine (4 People Maximum!)" at bounding box center [187, 487] width 62 height 595
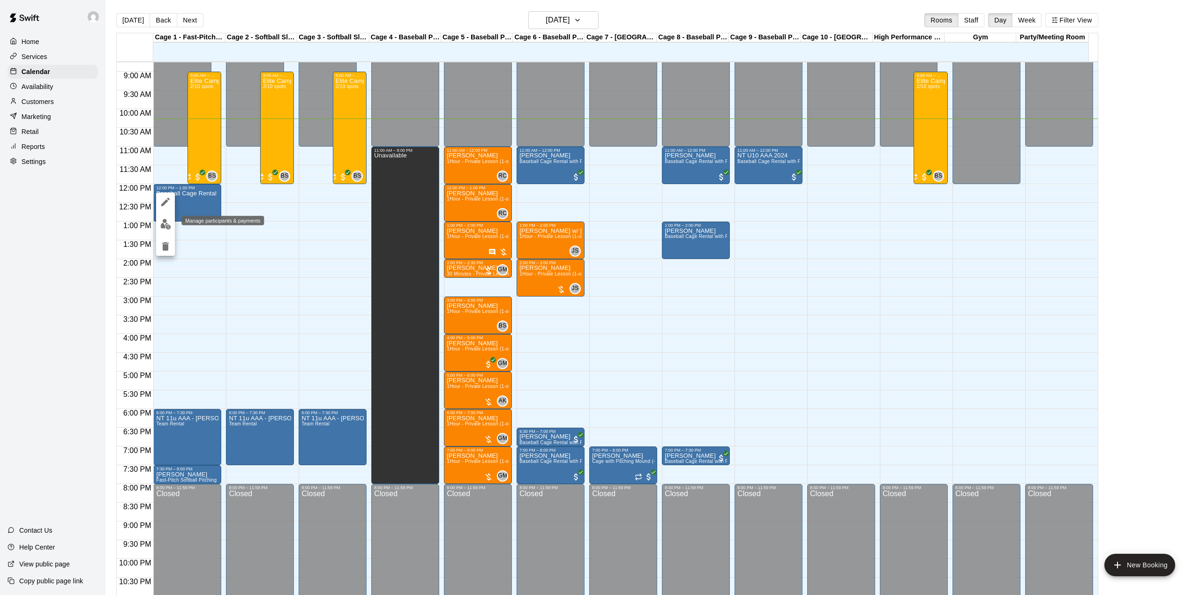
click at [167, 216] on button "edit" at bounding box center [165, 224] width 19 height 18
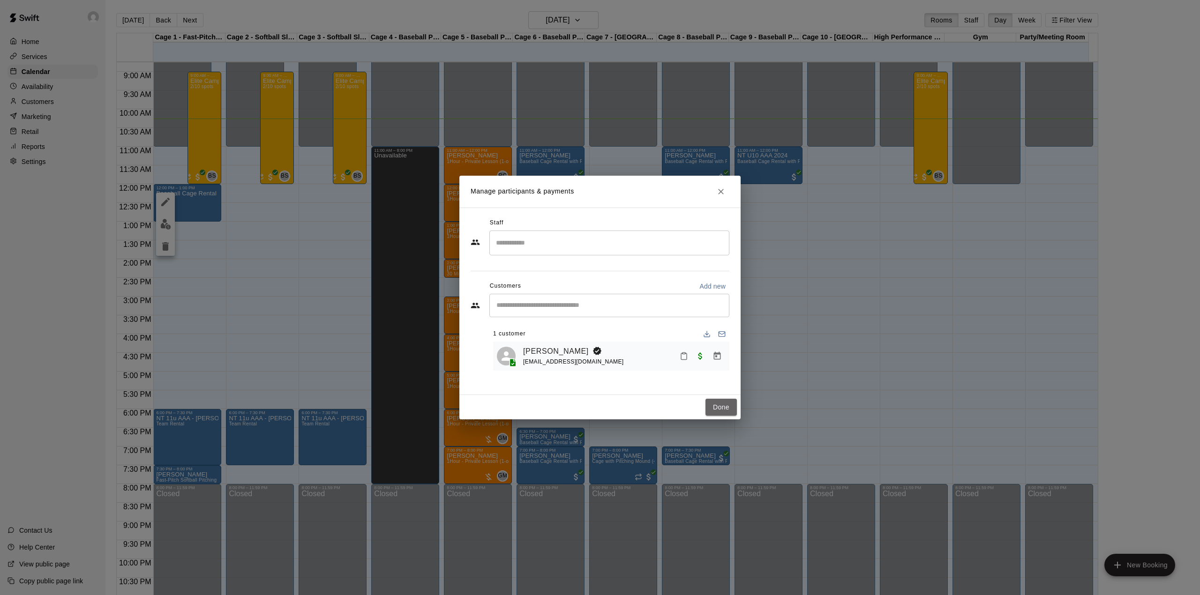
drag, startPoint x: 727, startPoint y: 409, endPoint x: 247, endPoint y: 224, distance: 514.4
click at [726, 409] on button "Done" at bounding box center [720, 407] width 31 height 17
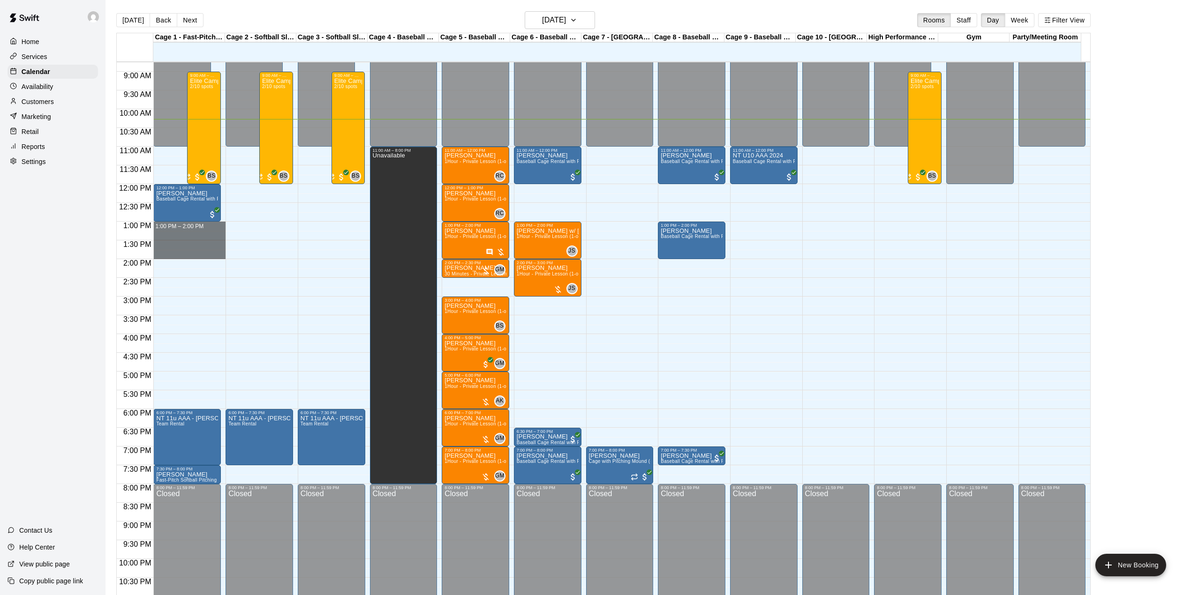
drag, startPoint x: 199, startPoint y: 227, endPoint x: 199, endPoint y: 256, distance: 29.1
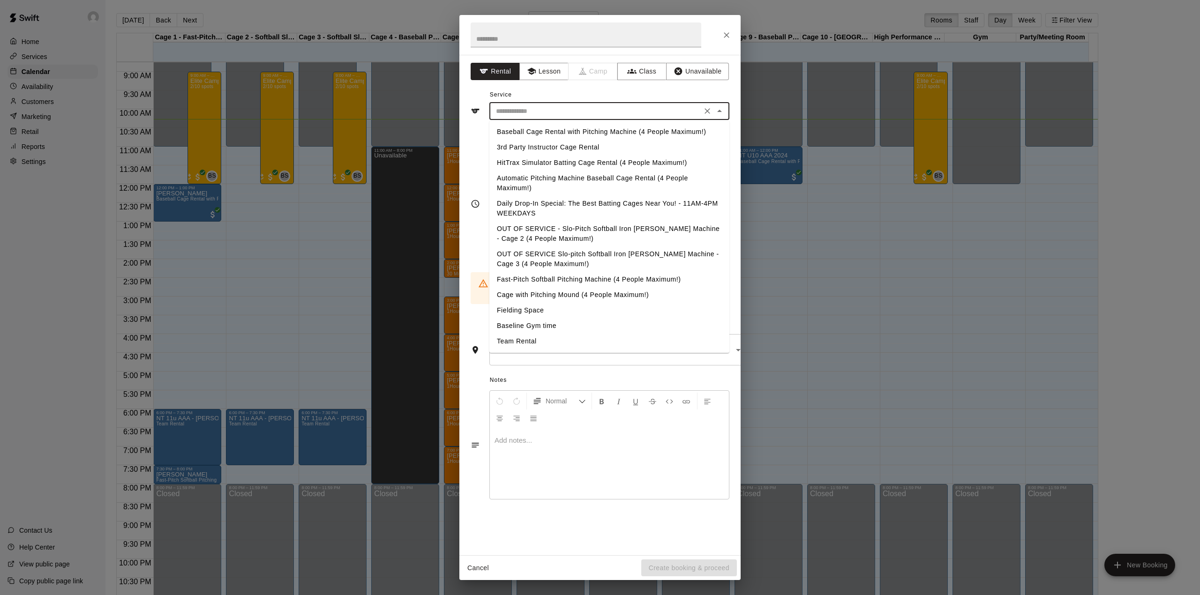
click at [570, 111] on input "text" at bounding box center [595, 111] width 207 height 12
click at [574, 128] on li "Baseball Cage Rental with Pitching Machine (4 People Maximum!)" at bounding box center [609, 131] width 240 height 15
type input "**********"
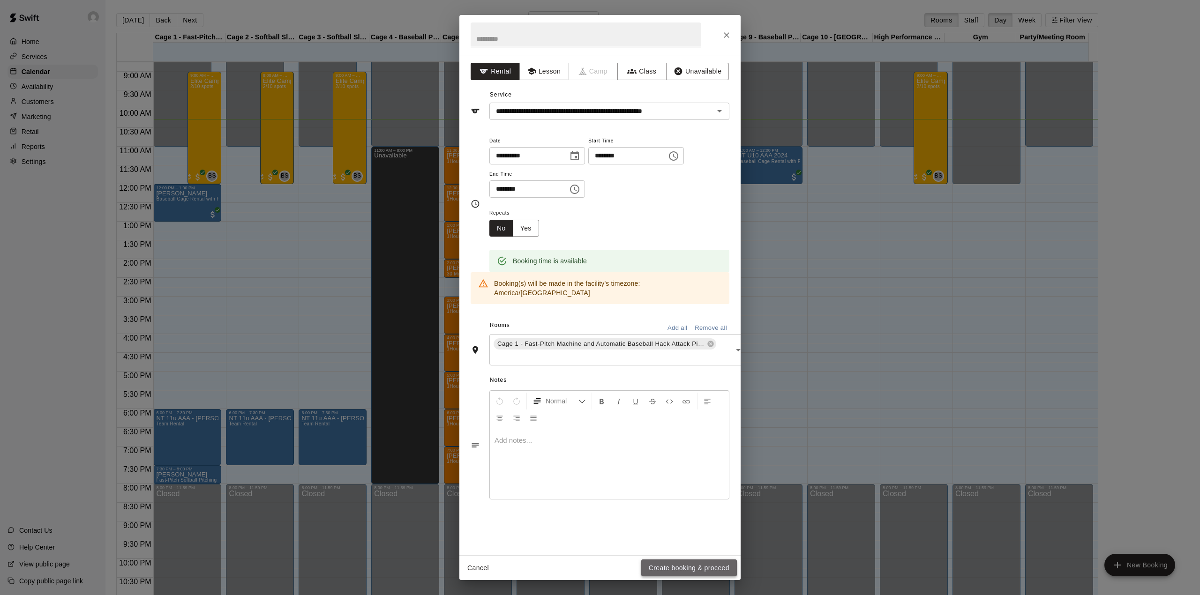
click at [660, 569] on button "Create booking & proceed" at bounding box center [689, 568] width 96 height 17
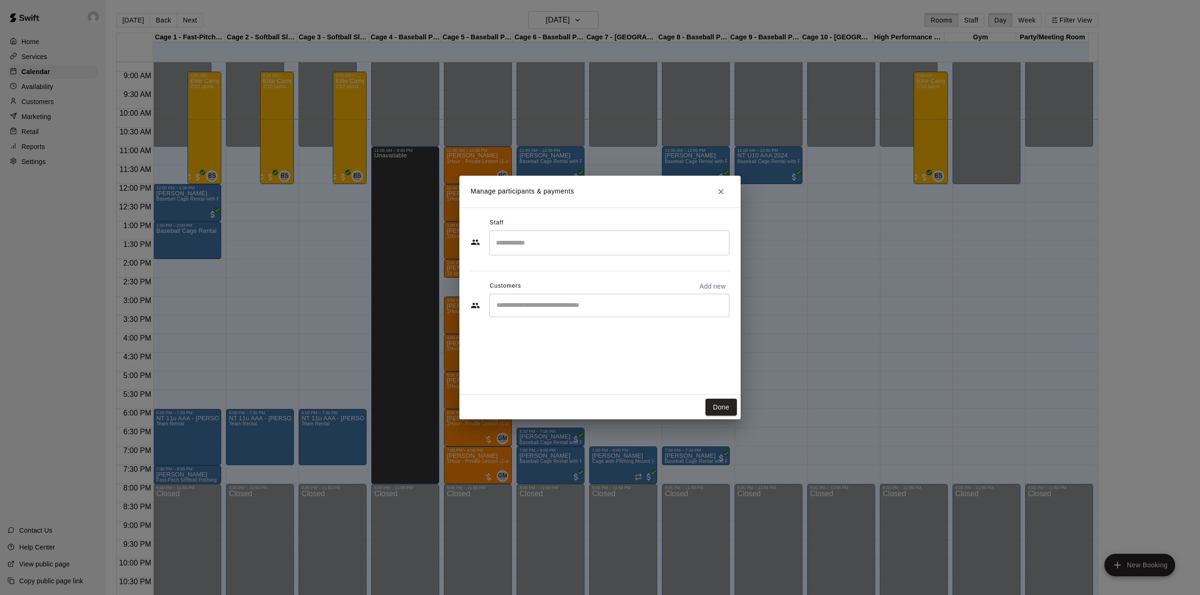
click at [553, 297] on div "​" at bounding box center [609, 305] width 240 height 23
type input "****"
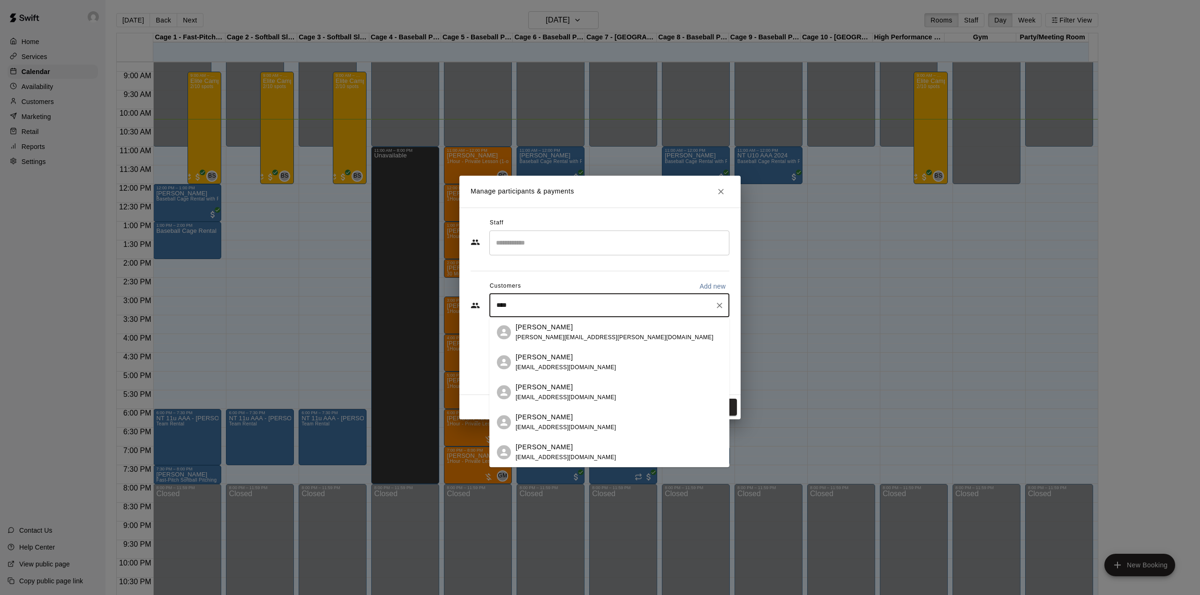
click at [565, 396] on span "herblau13@hotmail.com" at bounding box center [566, 397] width 101 height 7
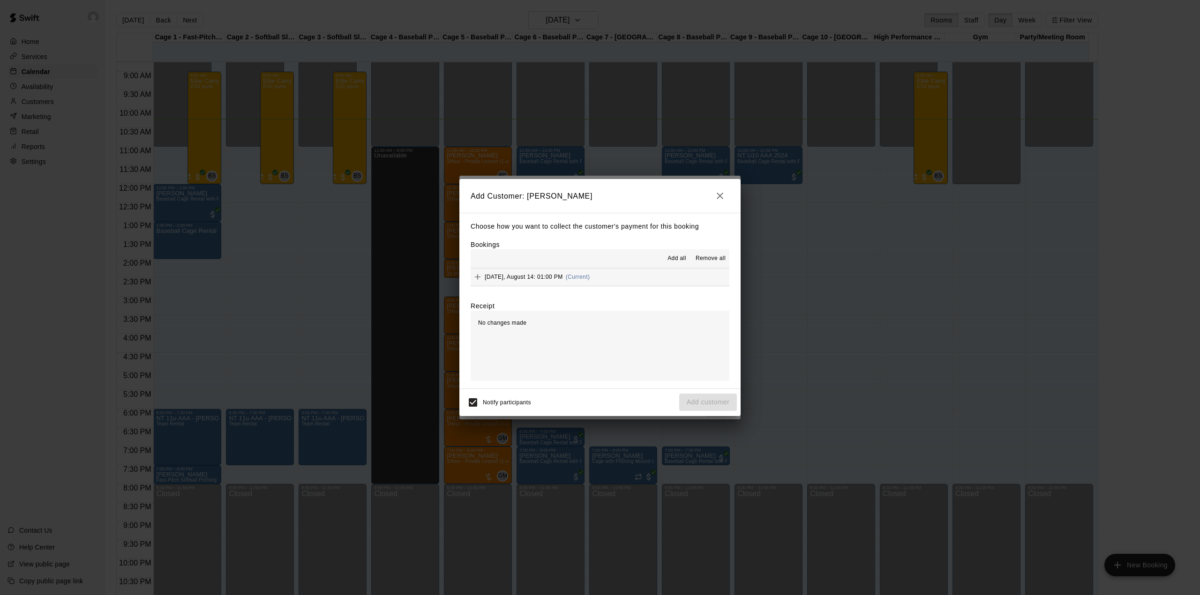
click at [676, 261] on span "Add all" at bounding box center [676, 258] width 19 height 9
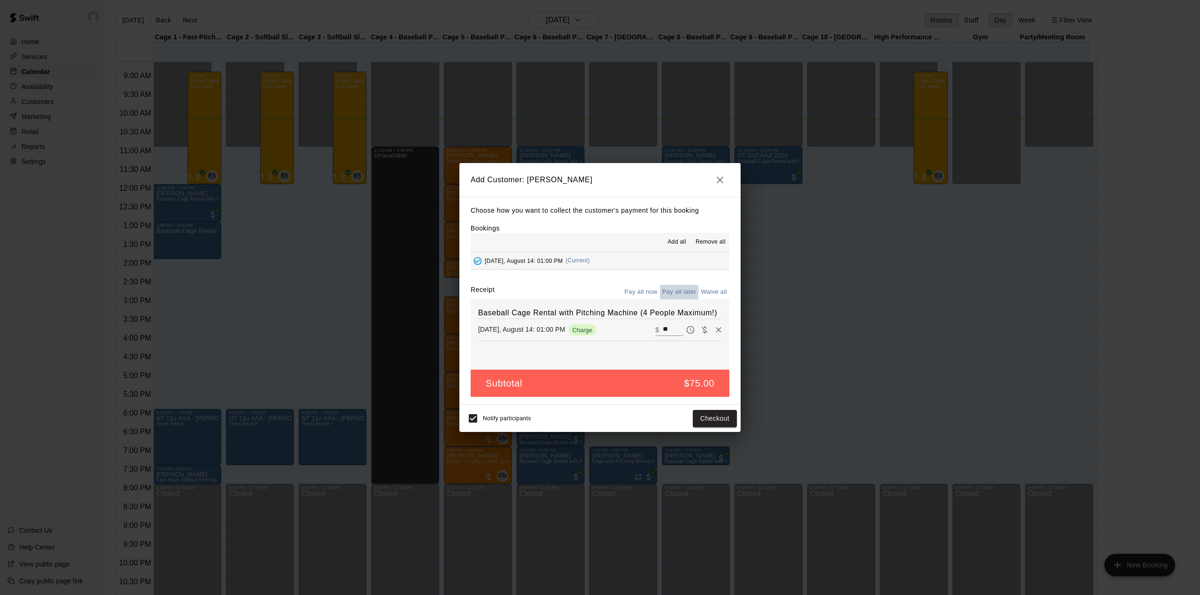
click at [687, 293] on button "Pay all later" at bounding box center [679, 292] width 39 height 15
click at [707, 427] on button "Add customer" at bounding box center [708, 418] width 58 height 17
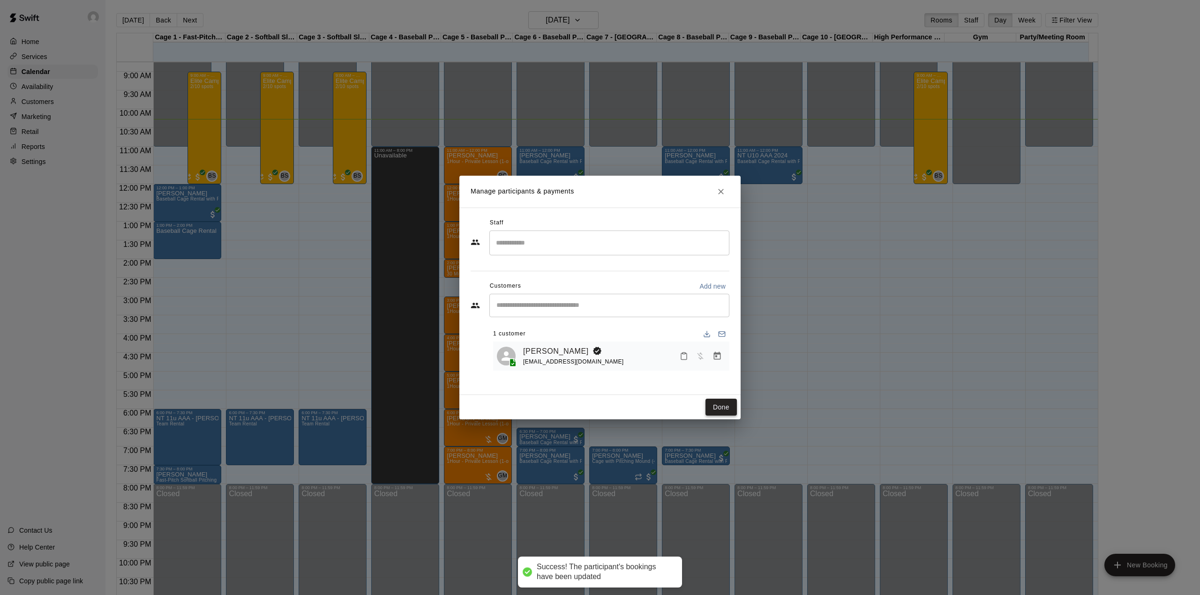
click at [729, 410] on button "Done" at bounding box center [720, 407] width 31 height 17
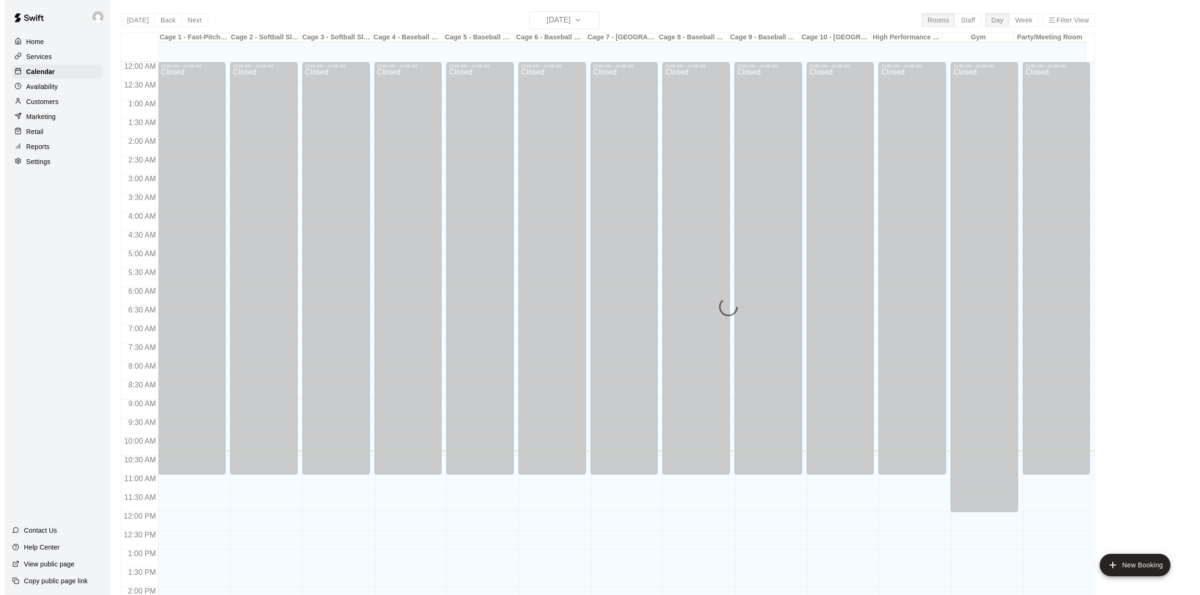
scroll to position [328, 0]
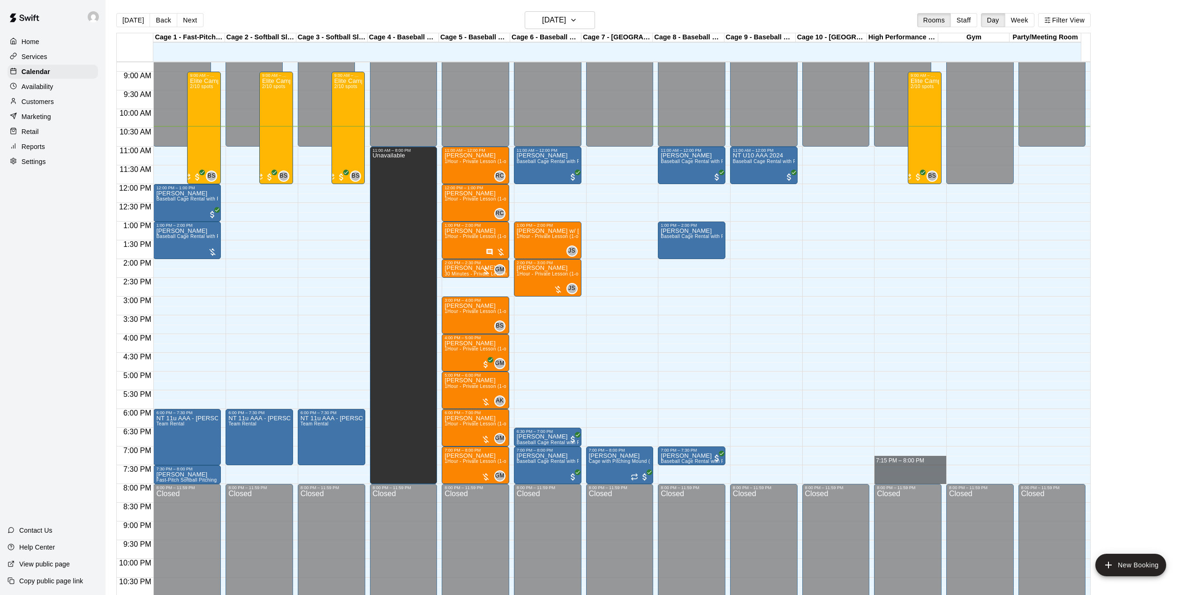
drag, startPoint x: 912, startPoint y: 454, endPoint x: 916, endPoint y: 485, distance: 30.8
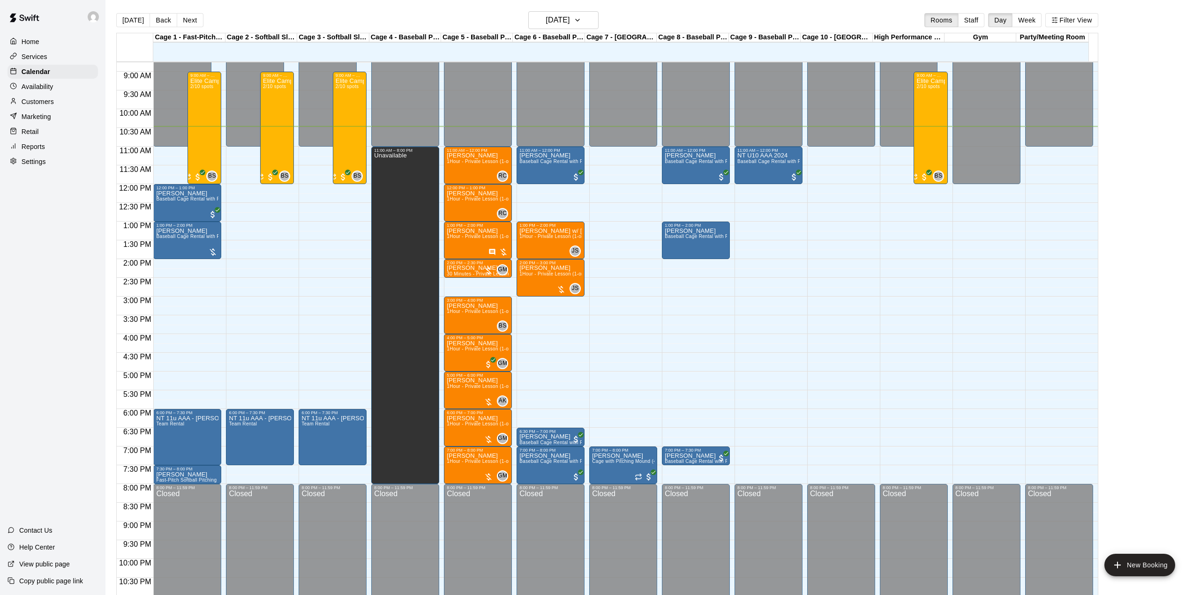
type input "**********"
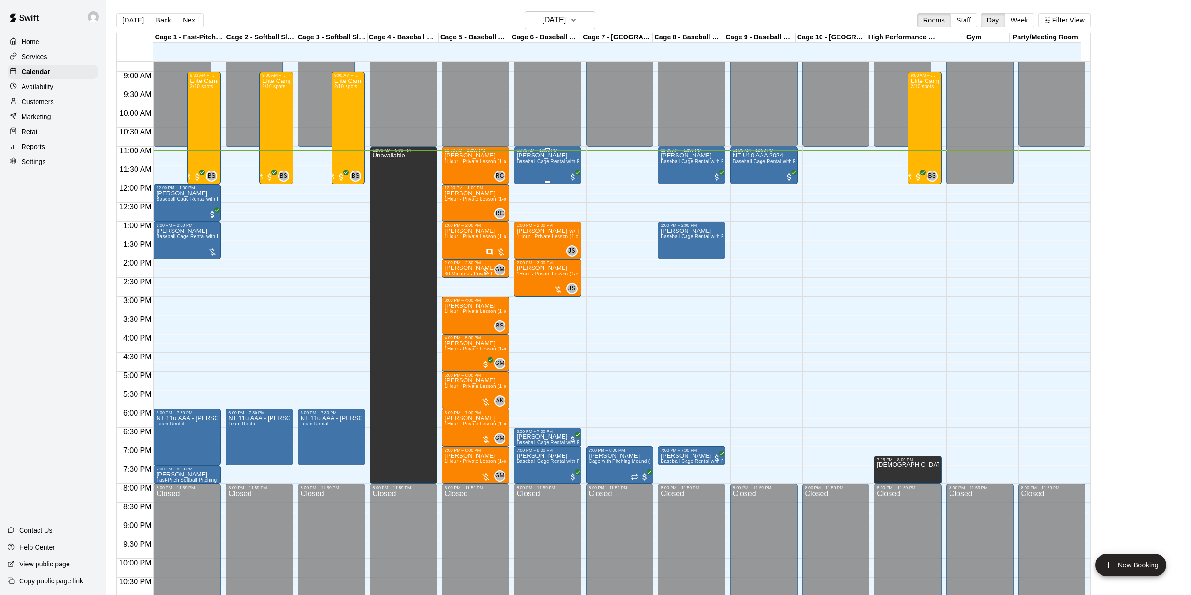
click at [540, 167] on div "Ben Simon Baseball Cage Rental with Pitching Machine (4 People Maximum!)" at bounding box center [548, 450] width 62 height 595
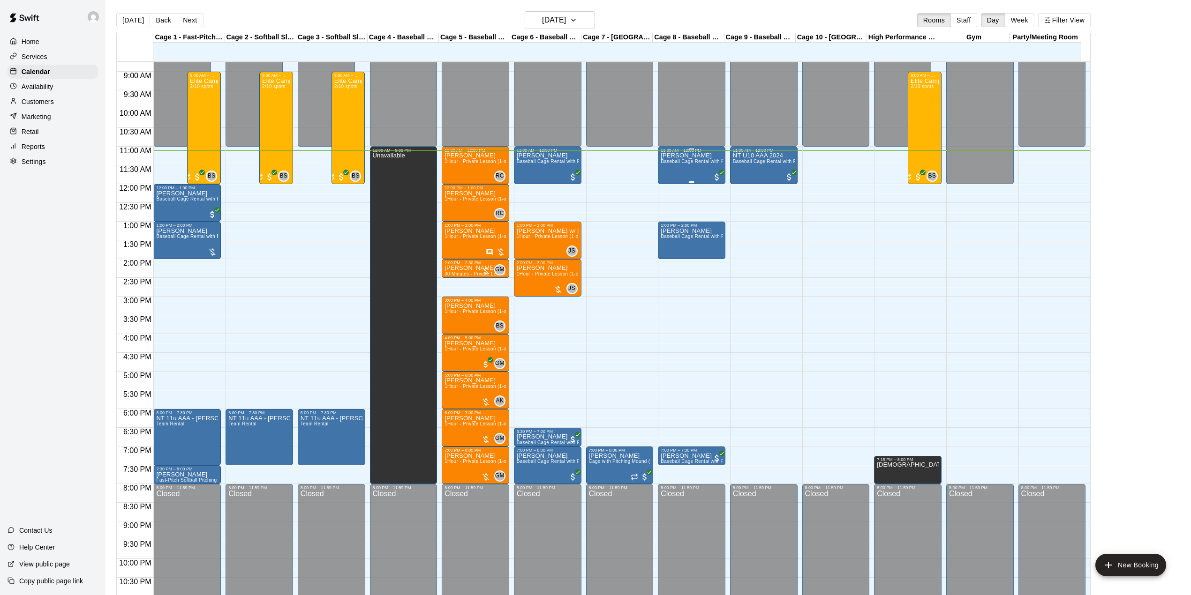
click at [675, 162] on span "Baseball Cage Rental with Pitching Machine (4 People Maximum!)" at bounding box center [734, 161] width 148 height 5
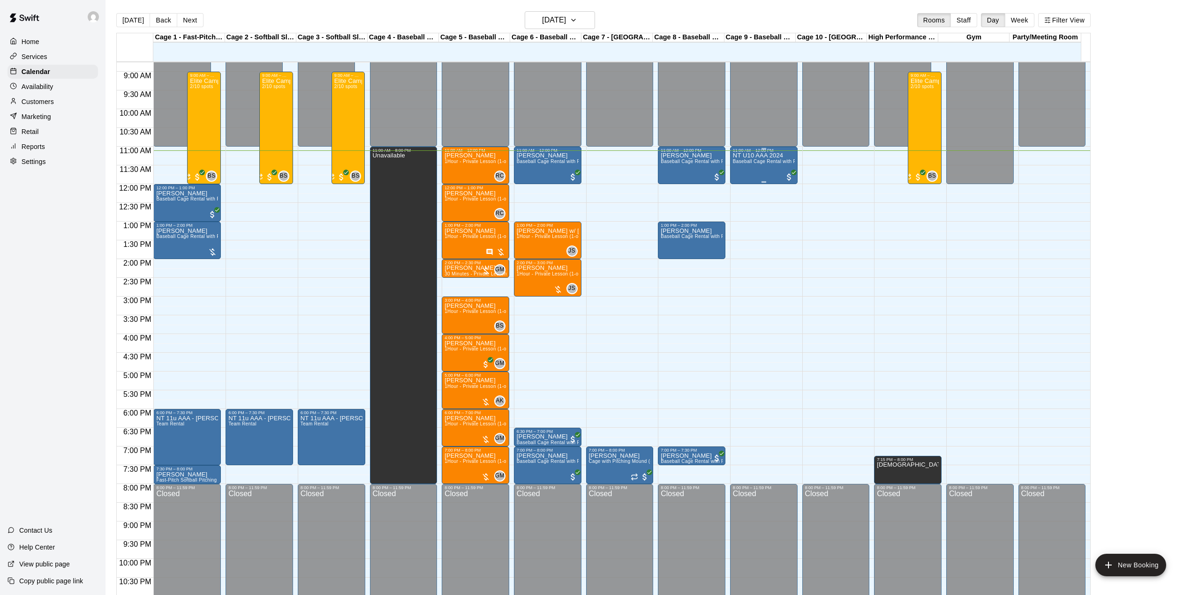
click at [758, 161] on span "Baseball Cage Rental with Pitching Machine (4 People Maximum!)" at bounding box center [807, 161] width 148 height 5
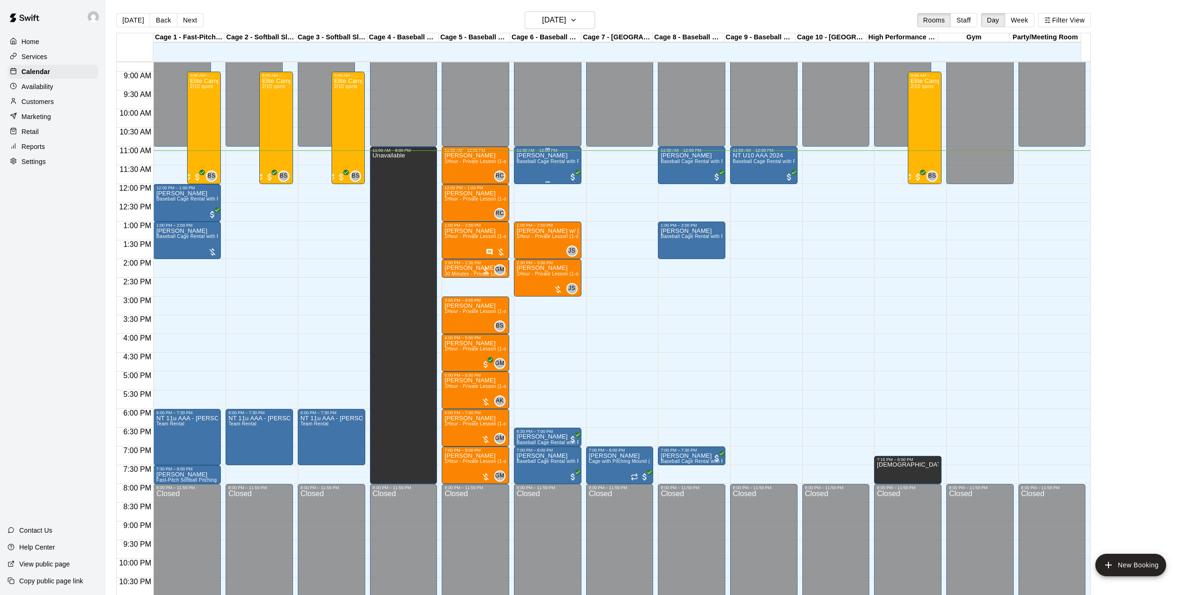
click at [530, 160] on div "Ben Simon Baseball Cage Rental with Pitching Machine (4 People Maximum!)" at bounding box center [548, 450] width 62 height 595
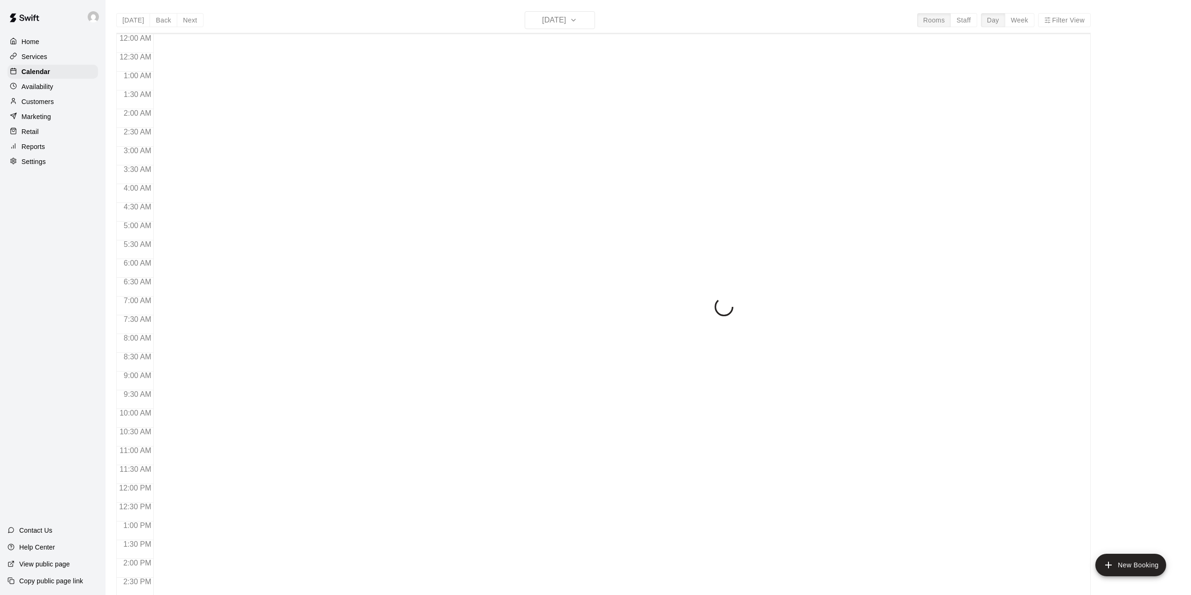
scroll to position [328, 0]
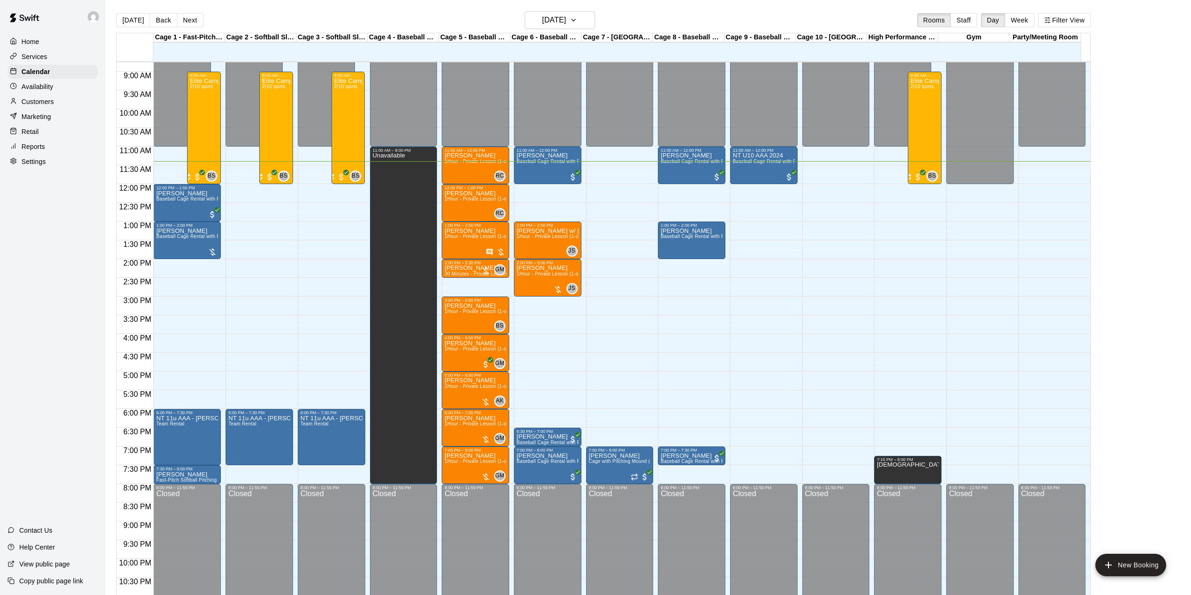
click at [272, 190] on div "12:00 AM – 11:00 AM Closed 6:00 PM – 7:30 PM NT 11u AAA - Adam Koffman Team Ren…" at bounding box center [258, 184] width 67 height 900
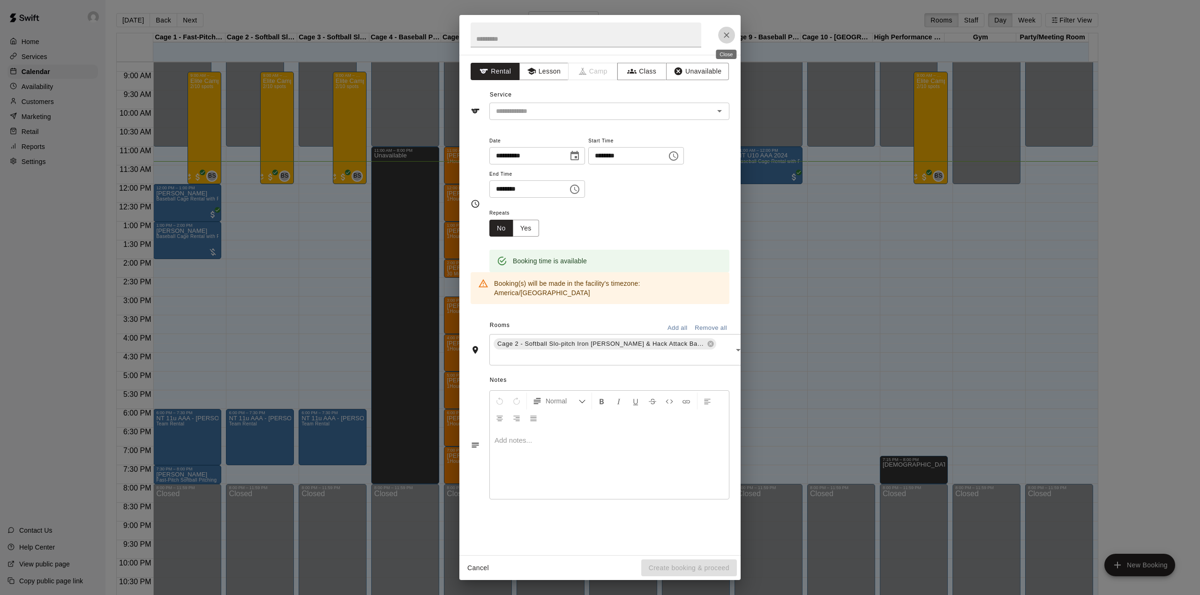
click at [720, 34] on button "Close" at bounding box center [726, 35] width 17 height 17
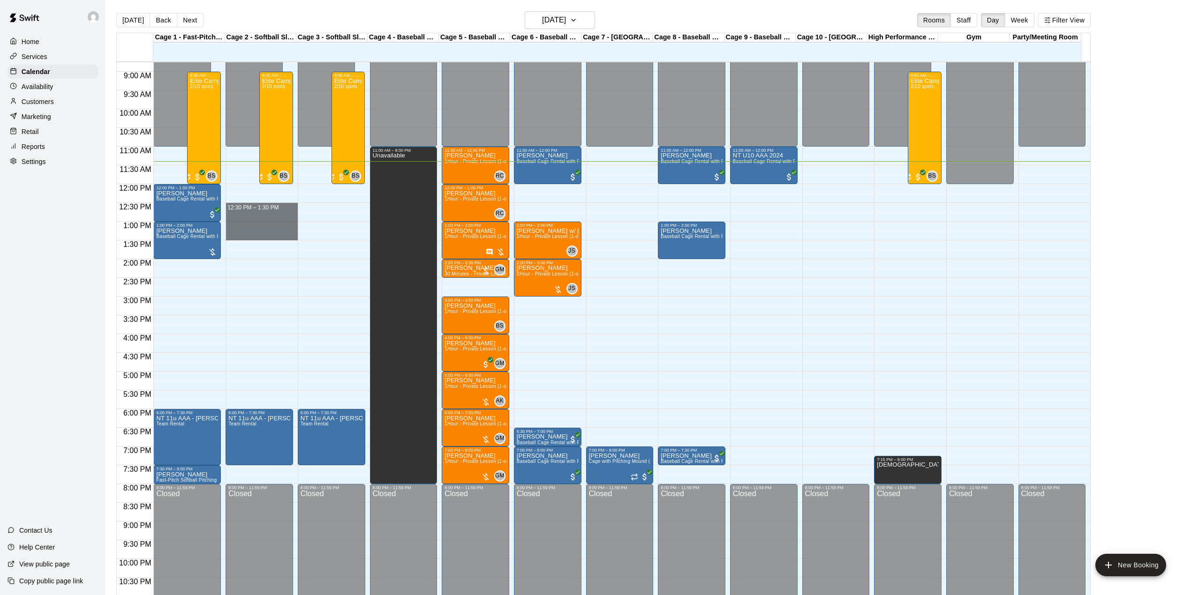
drag, startPoint x: 257, startPoint y: 209, endPoint x: 266, endPoint y: 237, distance: 29.2
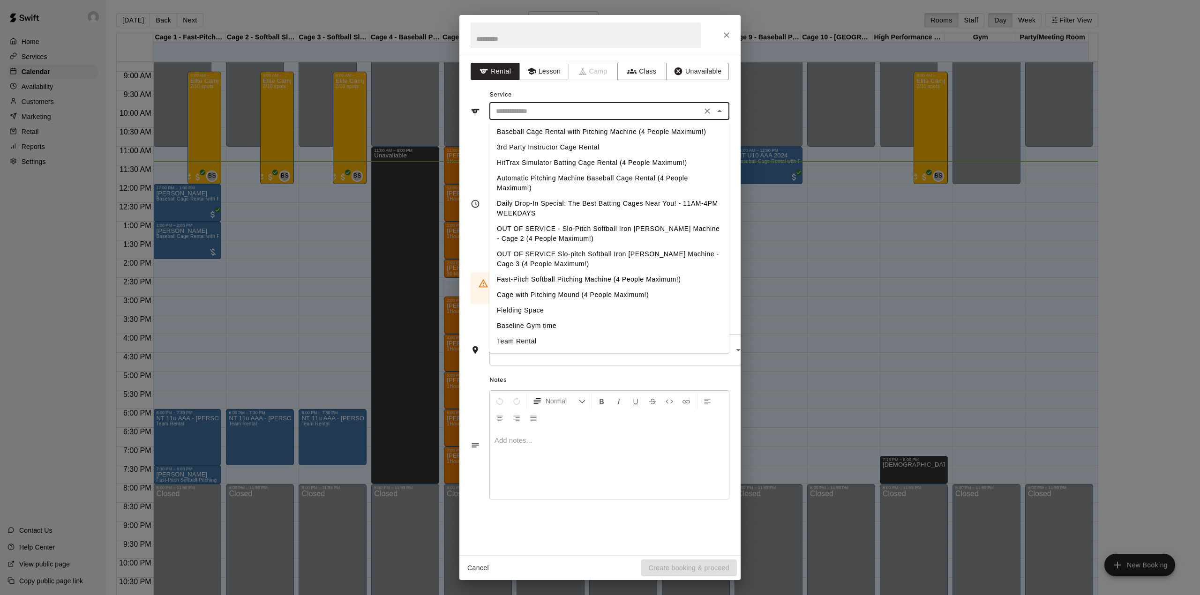
click at [543, 111] on input "text" at bounding box center [595, 111] width 207 height 12
click at [542, 130] on li "Baseball Cage Rental with Pitching Machine (4 People Maximum!)" at bounding box center [609, 131] width 240 height 15
type input "**********"
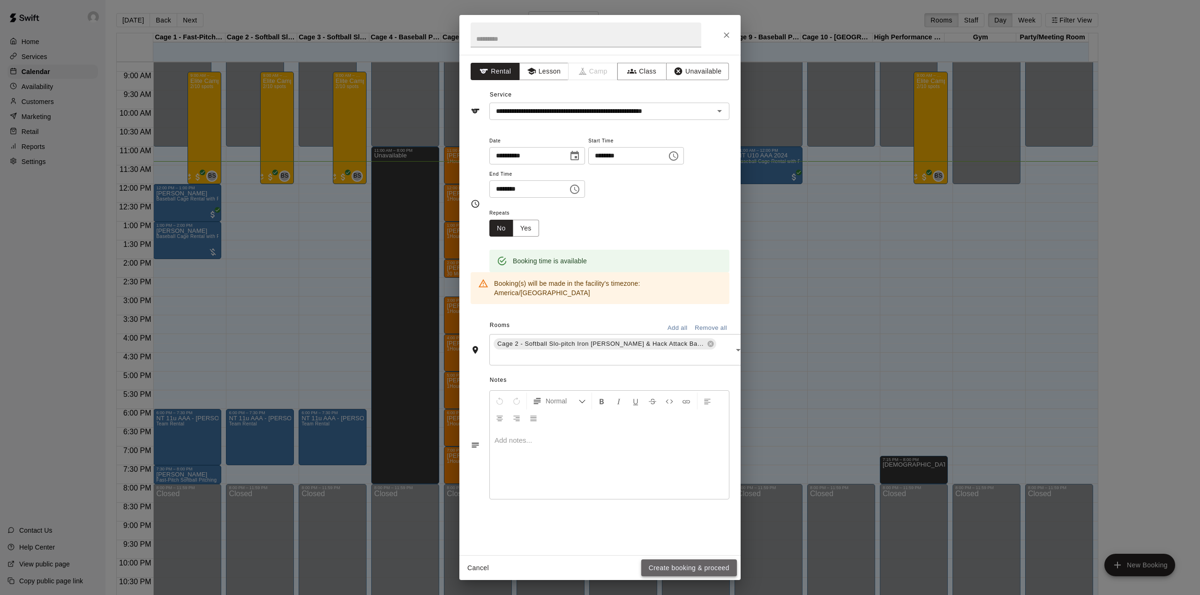
click at [698, 562] on button "Create booking & proceed" at bounding box center [689, 568] width 96 height 17
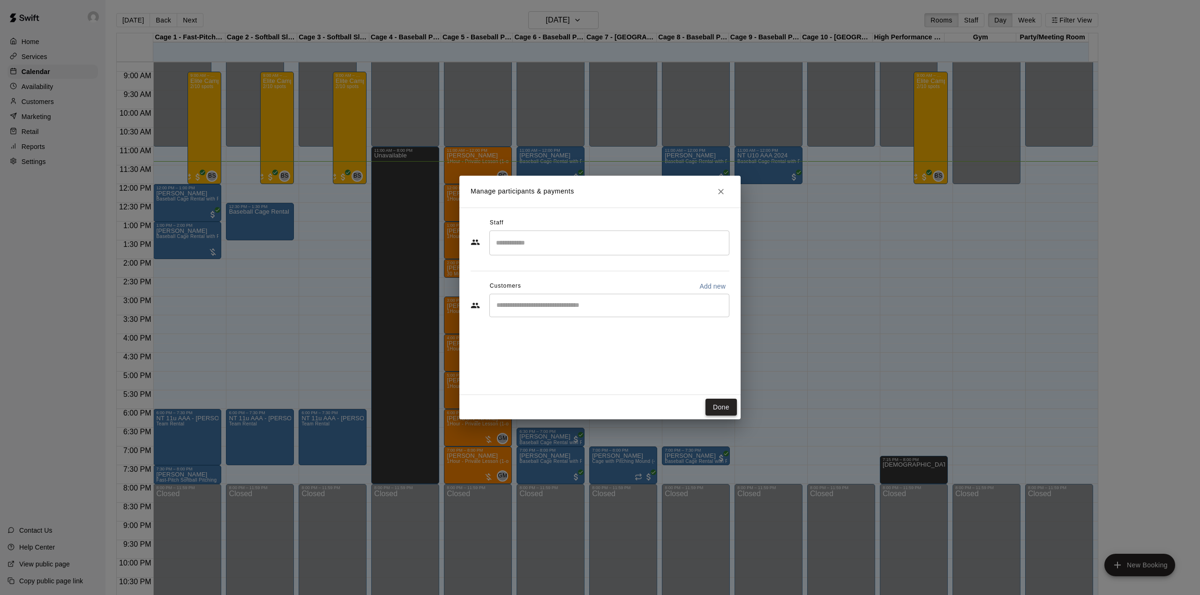
click at [712, 408] on button "Done" at bounding box center [720, 407] width 31 height 17
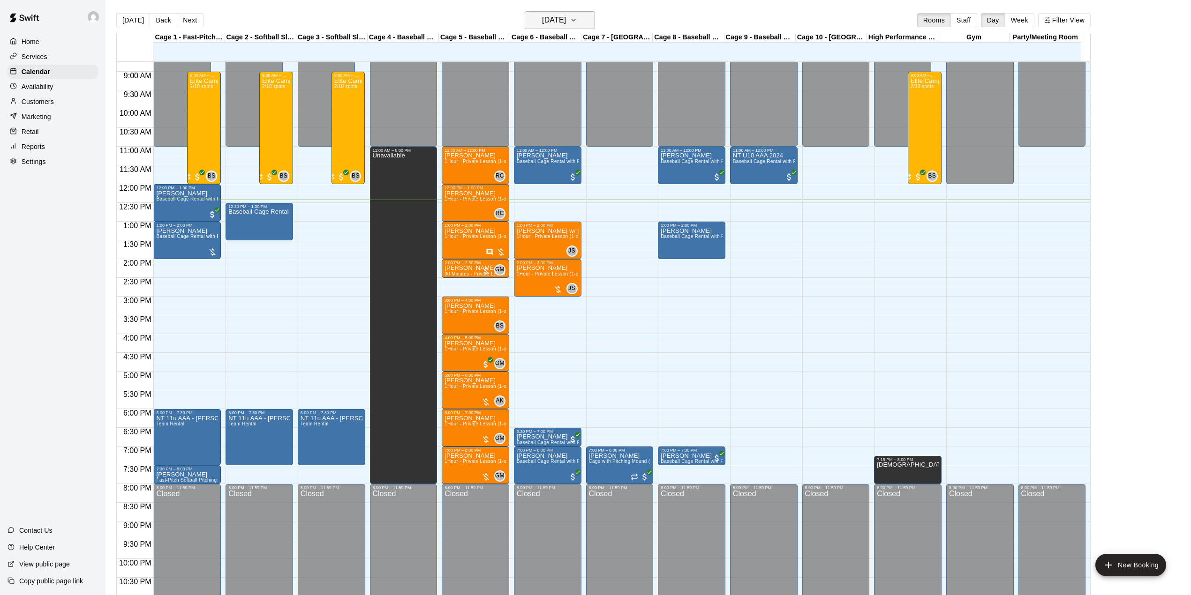
click at [566, 21] on h6 "[DATE]" at bounding box center [554, 20] width 24 height 13
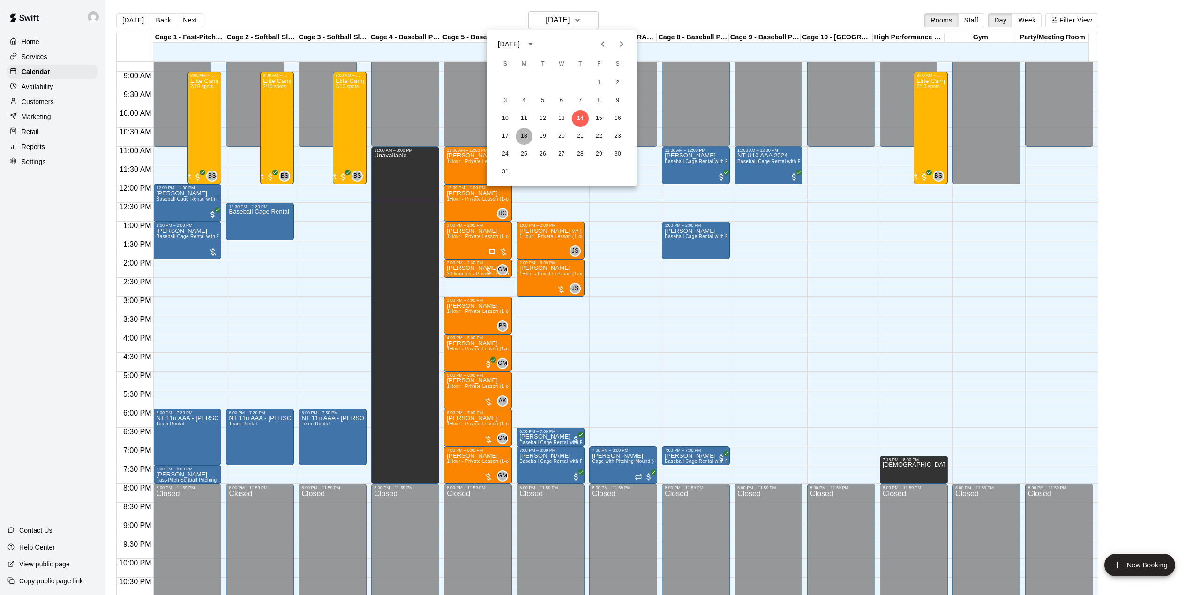
click at [524, 136] on button "18" at bounding box center [524, 136] width 17 height 17
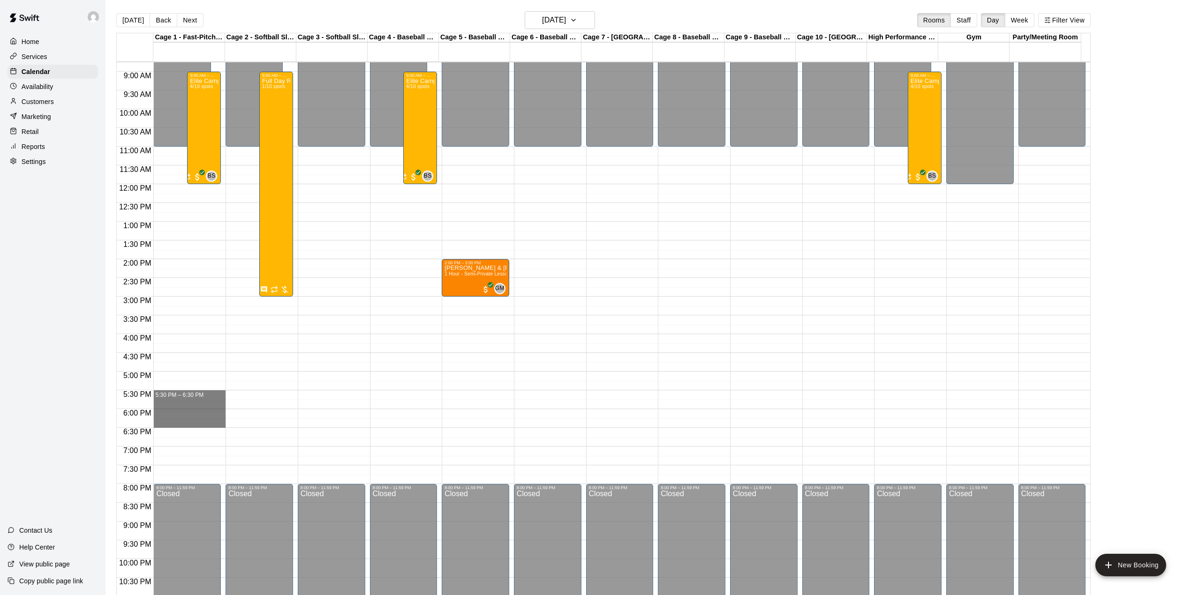
drag, startPoint x: 190, startPoint y: 395, endPoint x: 193, endPoint y: 424, distance: 29.7
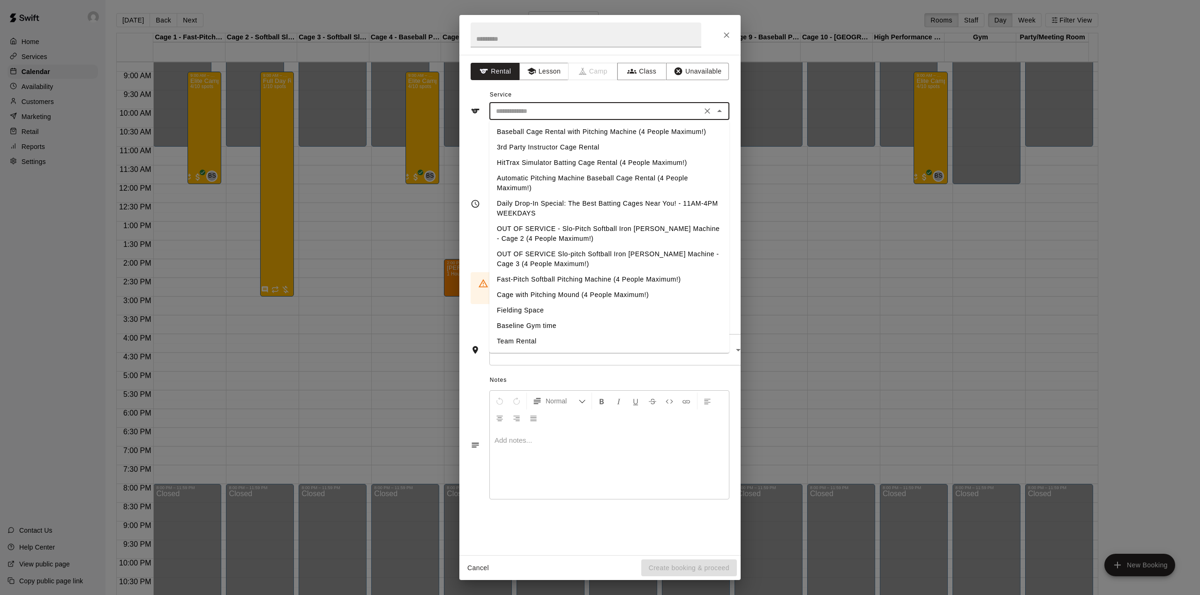
click at [528, 115] on input "text" at bounding box center [595, 111] width 207 height 12
click at [531, 130] on li "Baseball Cage Rental with Pitching Machine (4 People Maximum!)" at bounding box center [609, 131] width 240 height 15
type input "**********"
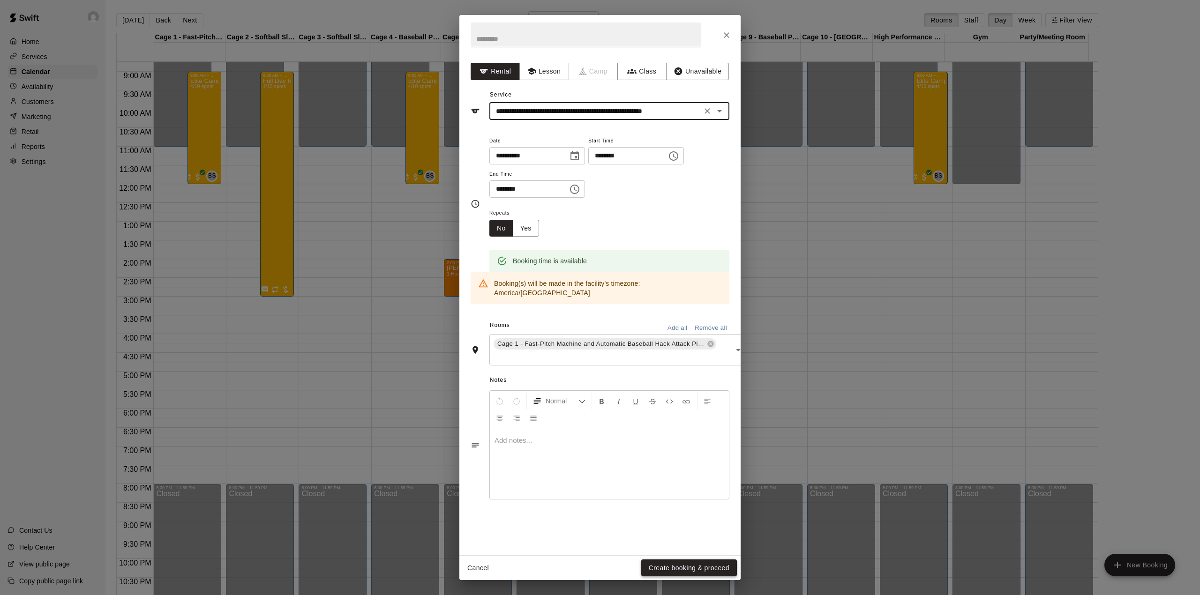
click at [684, 570] on button "Create booking & proceed" at bounding box center [689, 568] width 96 height 17
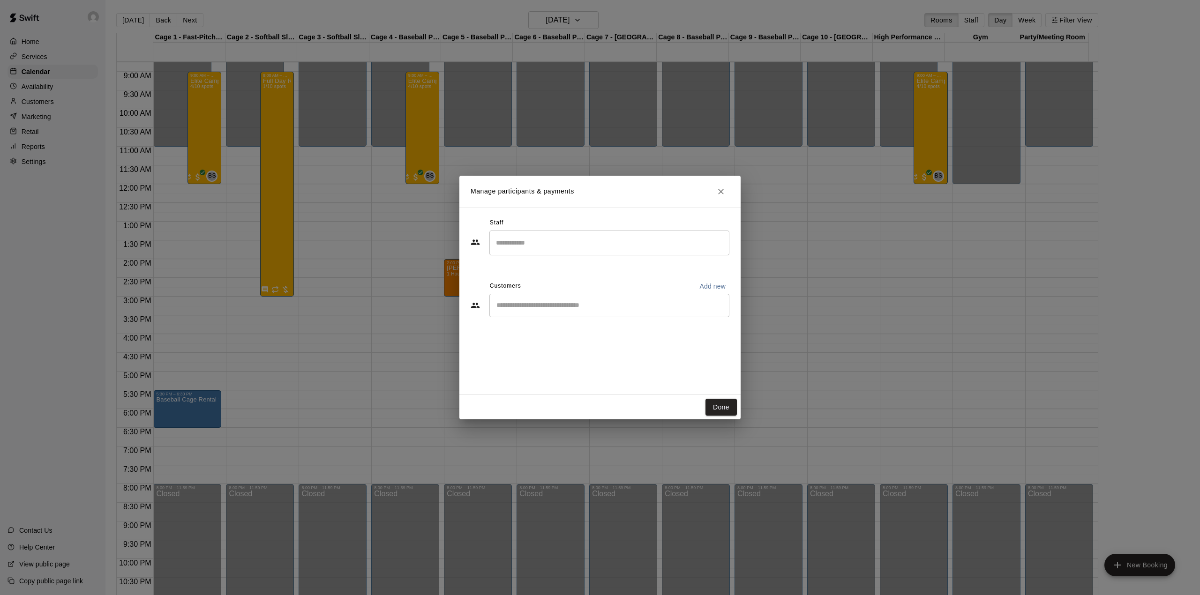
click at [715, 282] on p "Add new" at bounding box center [712, 286] width 26 height 9
select select "**"
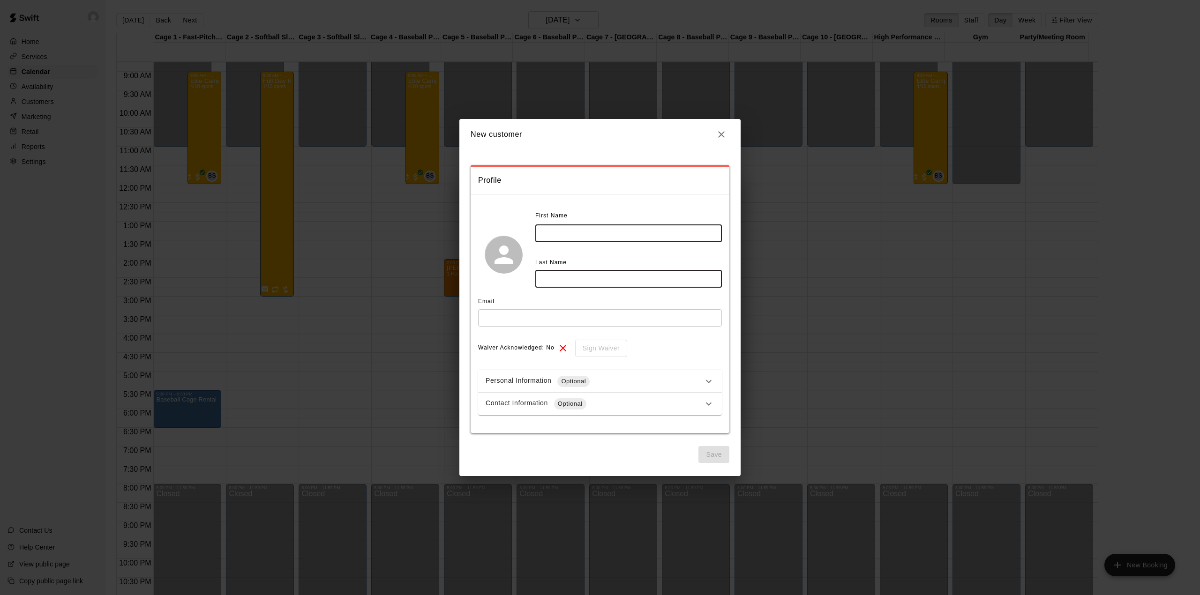
click at [562, 229] on input "text" at bounding box center [628, 233] width 187 height 17
type input "****"
click at [551, 276] on input "text" at bounding box center [628, 278] width 187 height 17
type input "******"
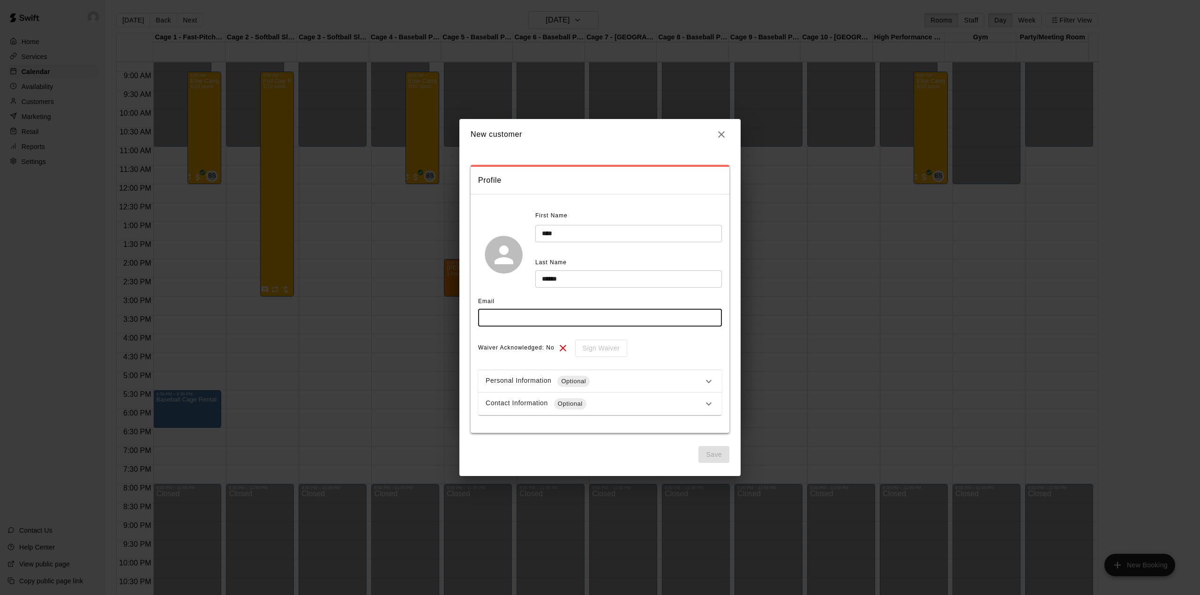
click at [525, 322] on input "text" at bounding box center [600, 317] width 244 height 17
type input "**********"
click at [713, 456] on button "Save" at bounding box center [713, 454] width 31 height 17
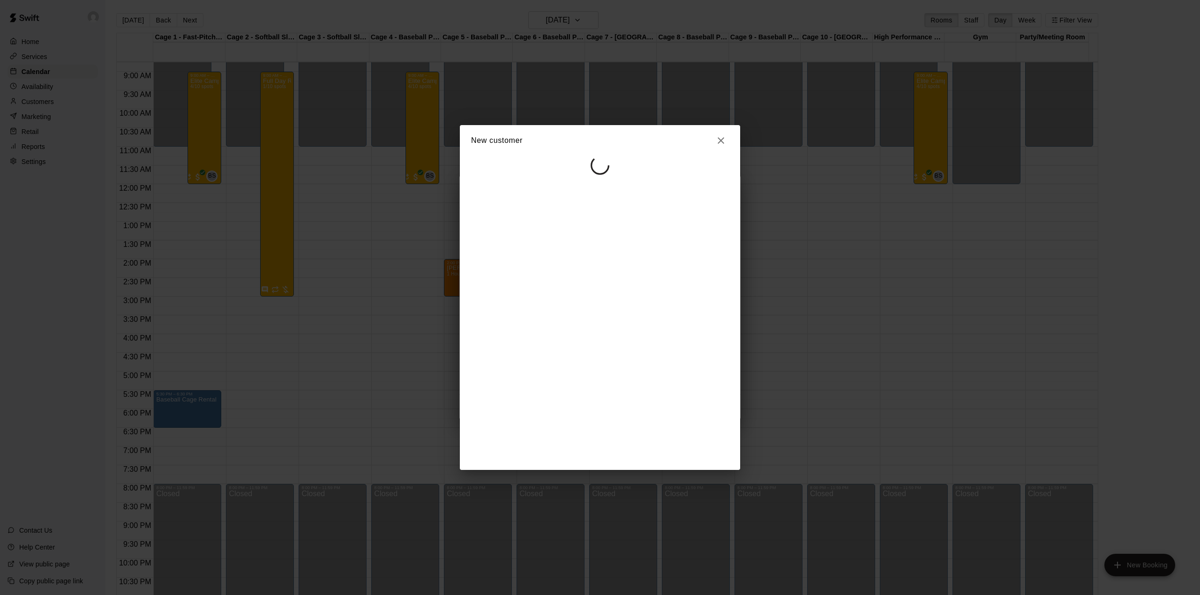
select select "**"
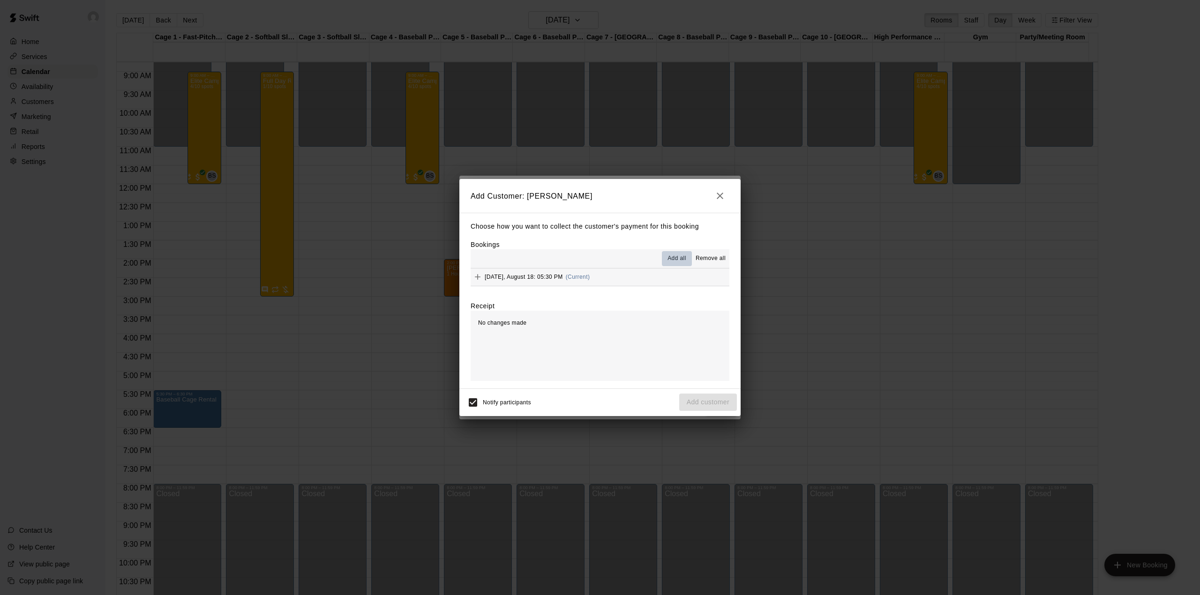
click at [672, 253] on button "Add all" at bounding box center [677, 258] width 30 height 15
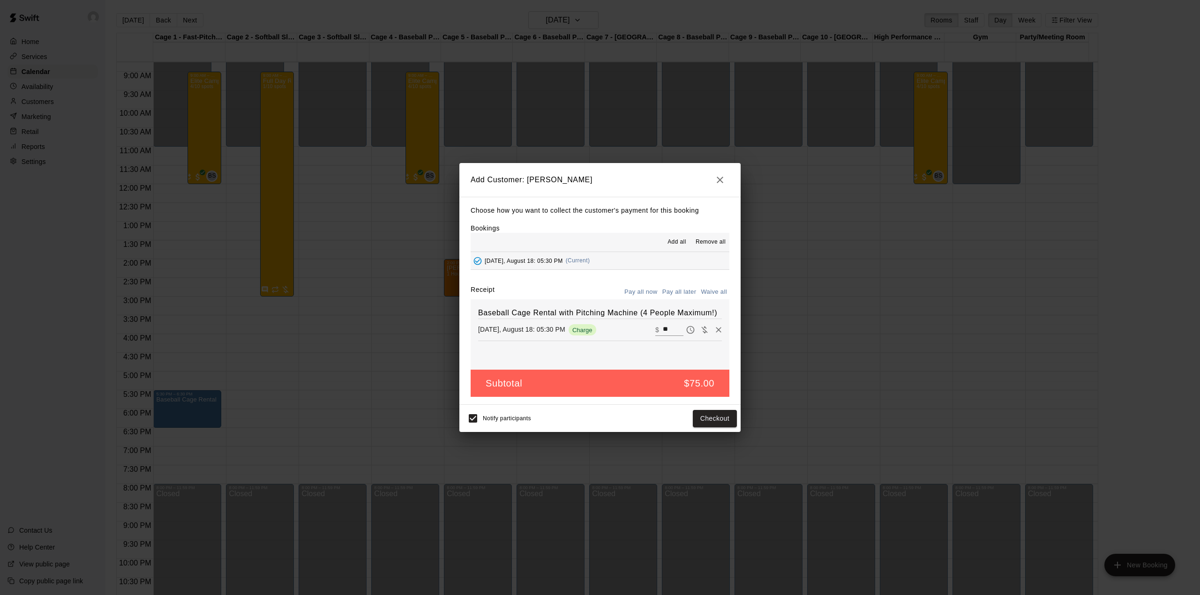
click at [677, 287] on button "Pay all later" at bounding box center [679, 292] width 39 height 15
click at [699, 419] on button "Add customer" at bounding box center [708, 418] width 58 height 17
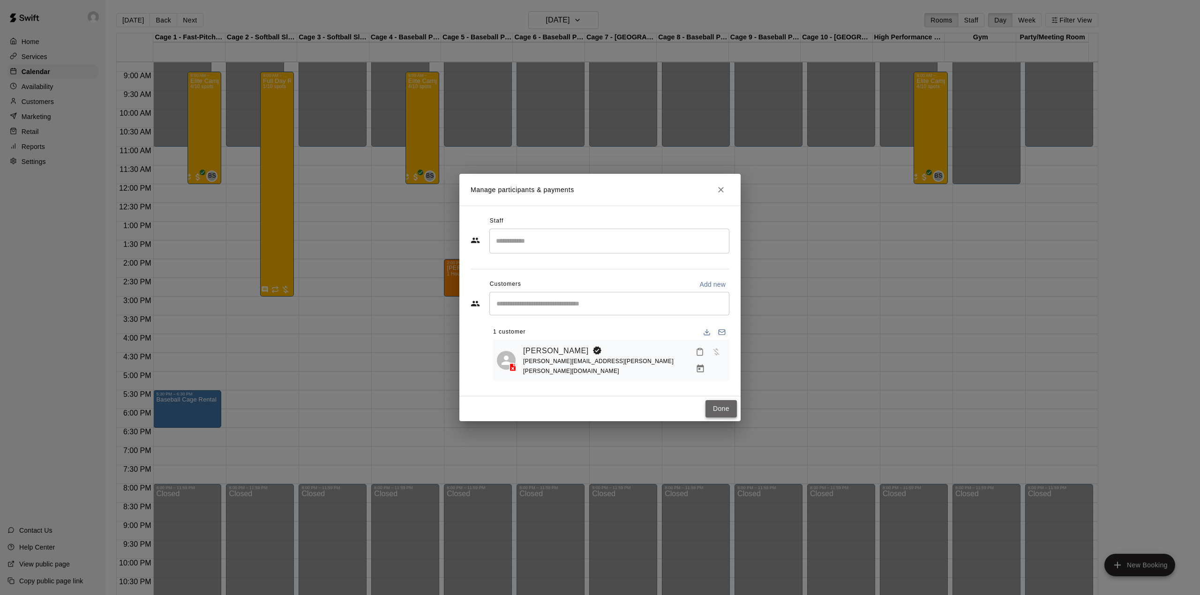
click at [728, 407] on button "Done" at bounding box center [720, 408] width 31 height 17
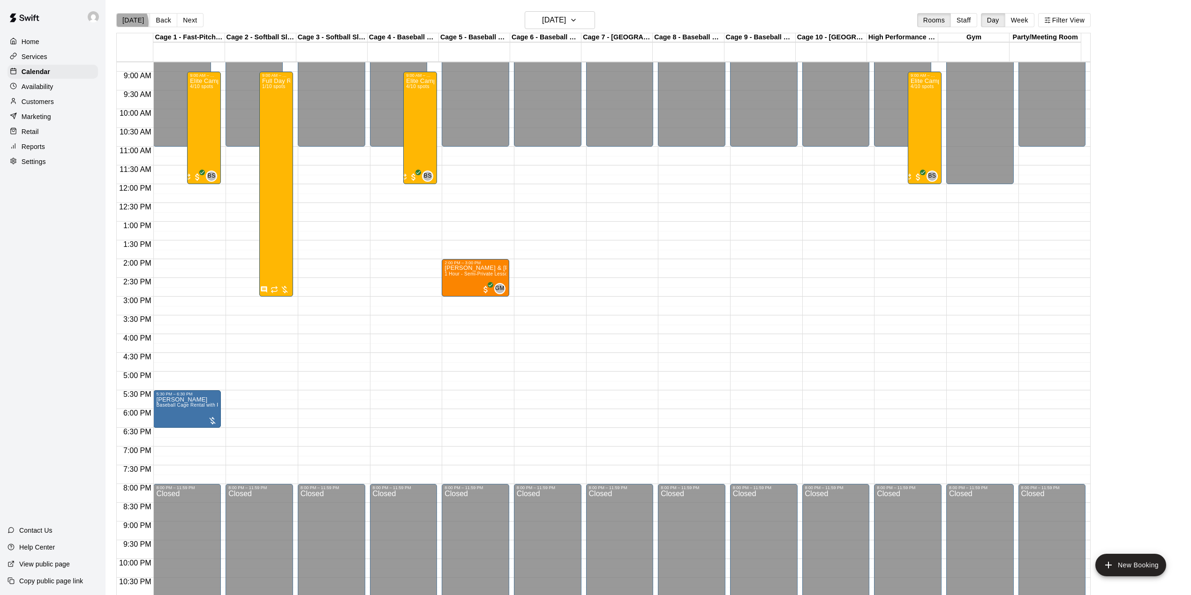
click at [124, 23] on button "[DATE]" at bounding box center [133, 20] width 34 height 14
